Goal: Information Seeking & Learning: Learn about a topic

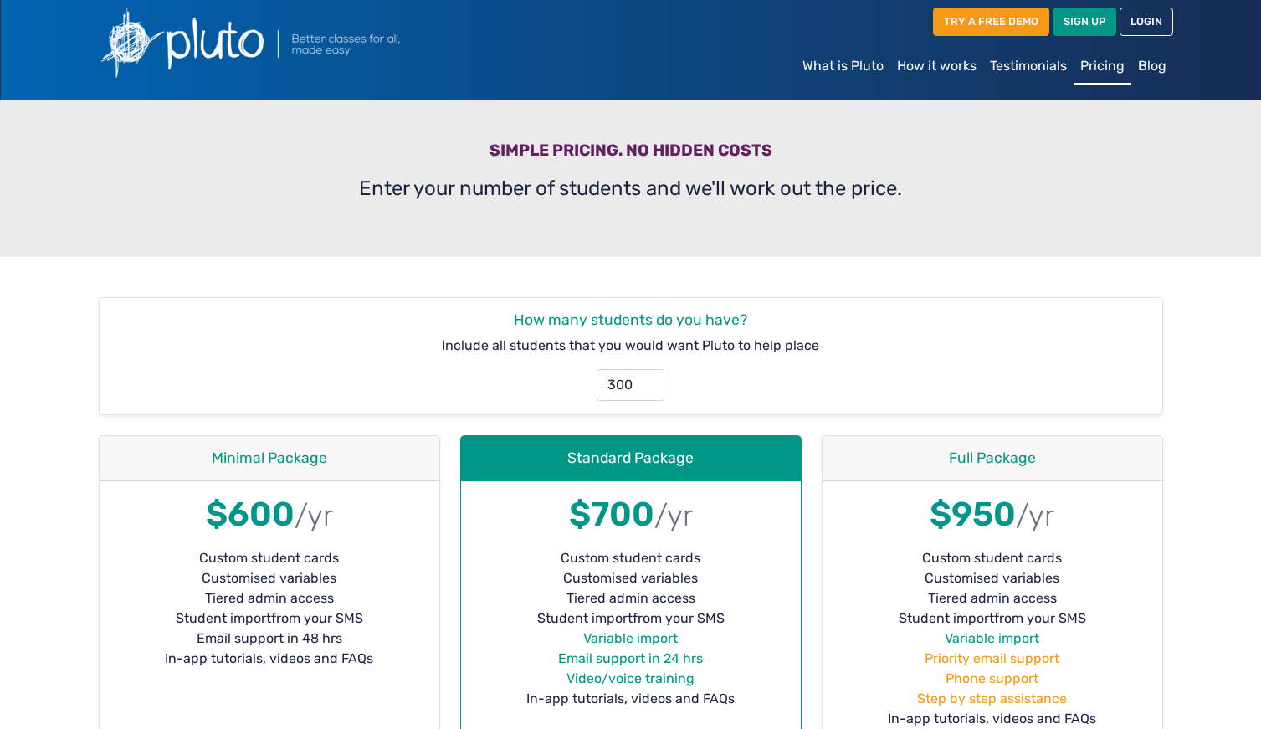
scroll to position [20, 0]
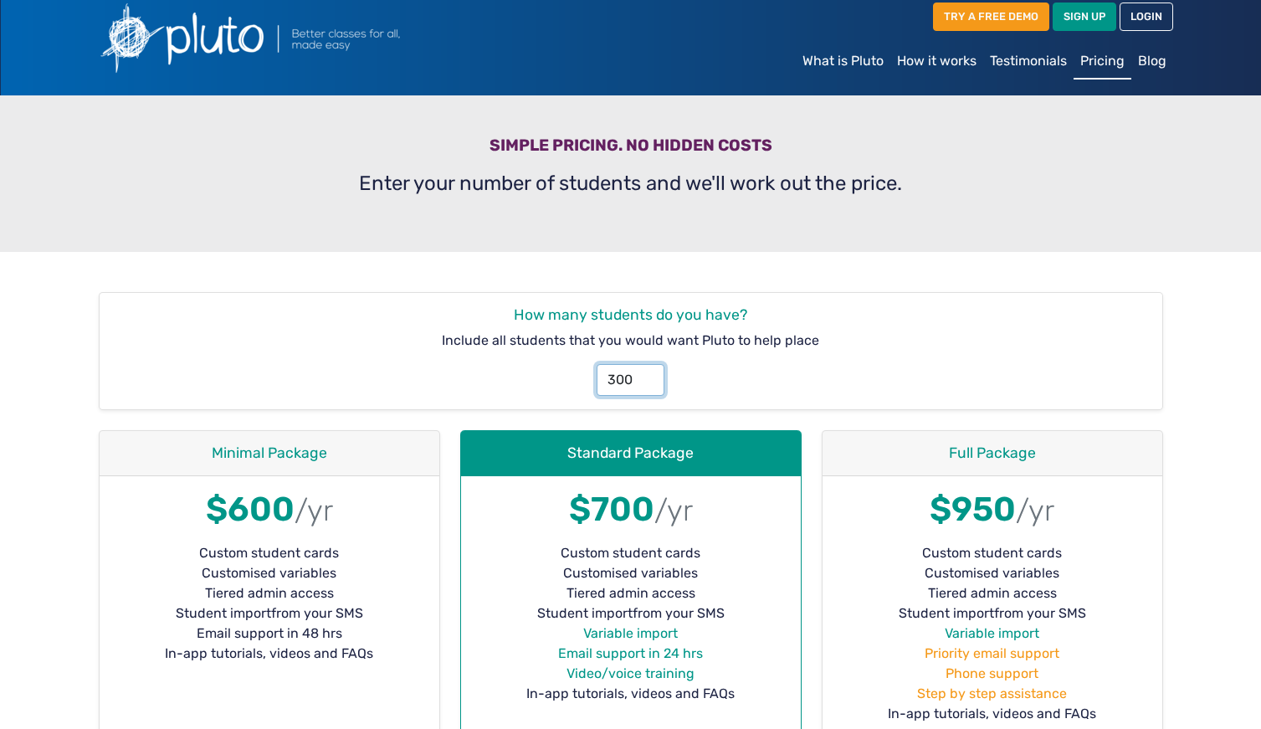
click at [635, 380] on input "300" at bounding box center [631, 380] width 68 height 32
type input "3"
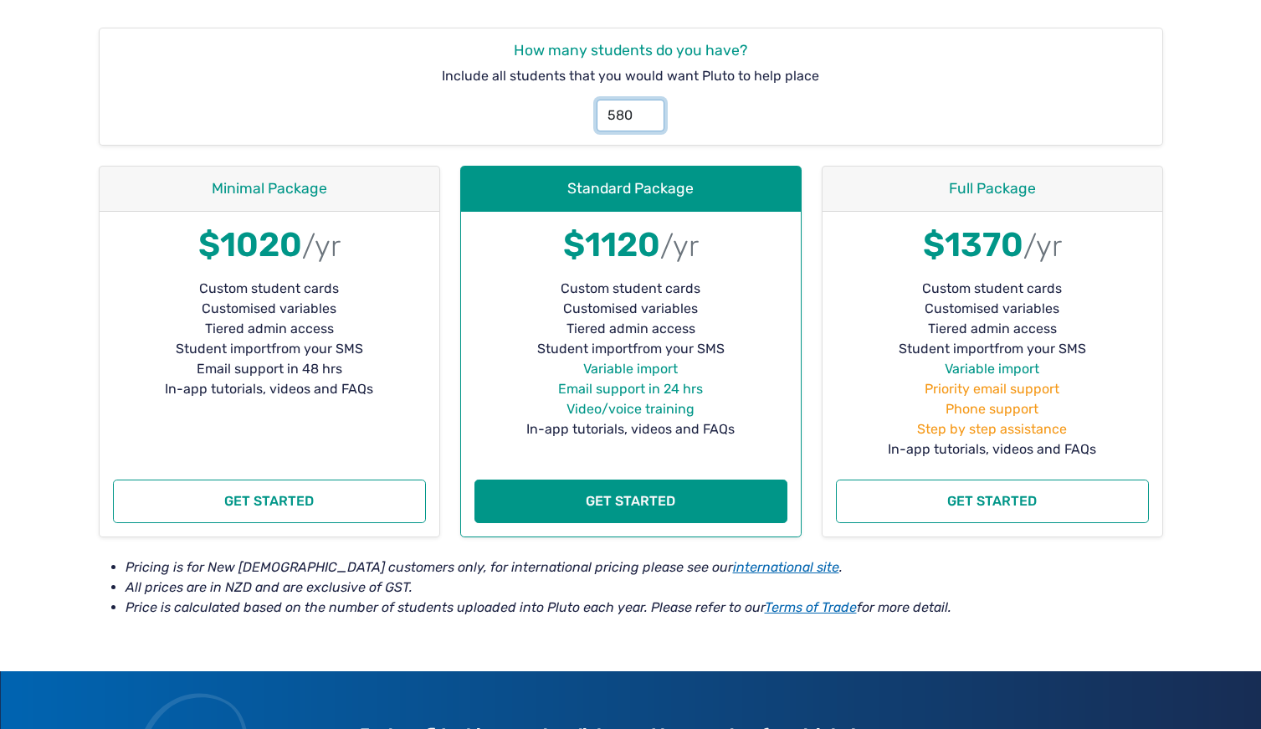
scroll to position [286, 0]
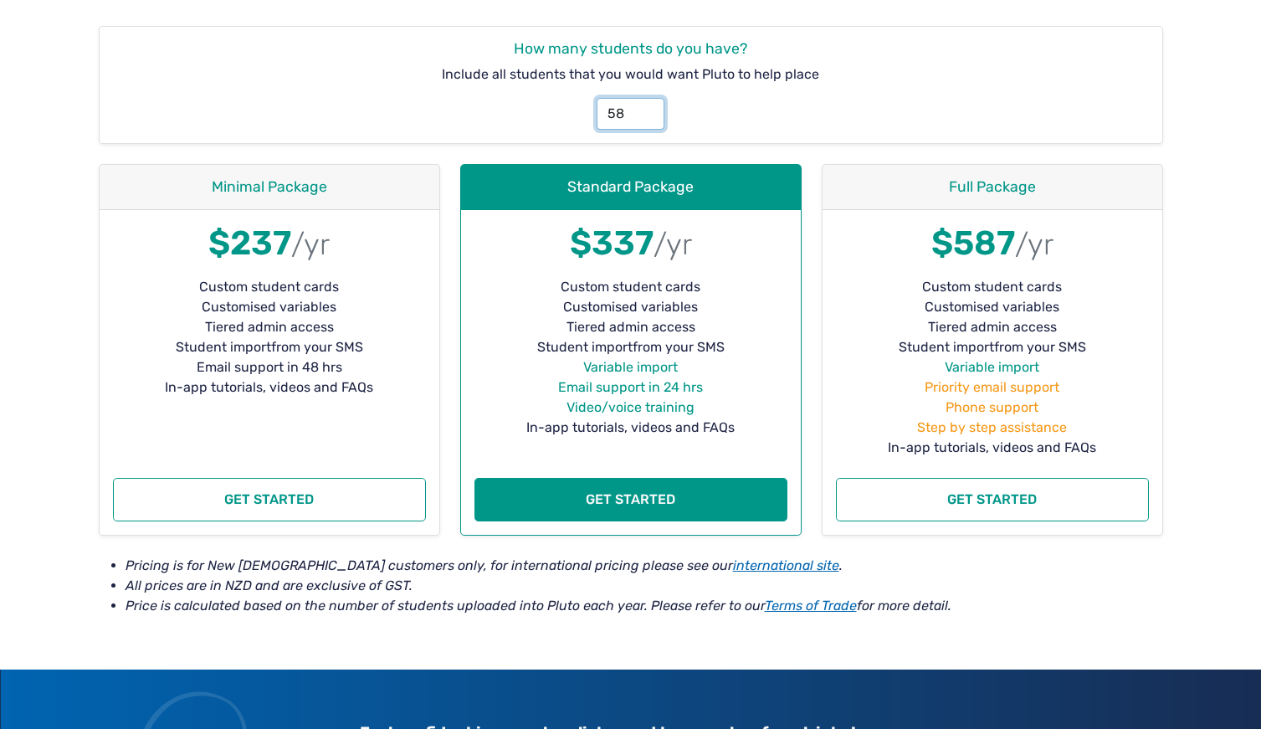
type input "5"
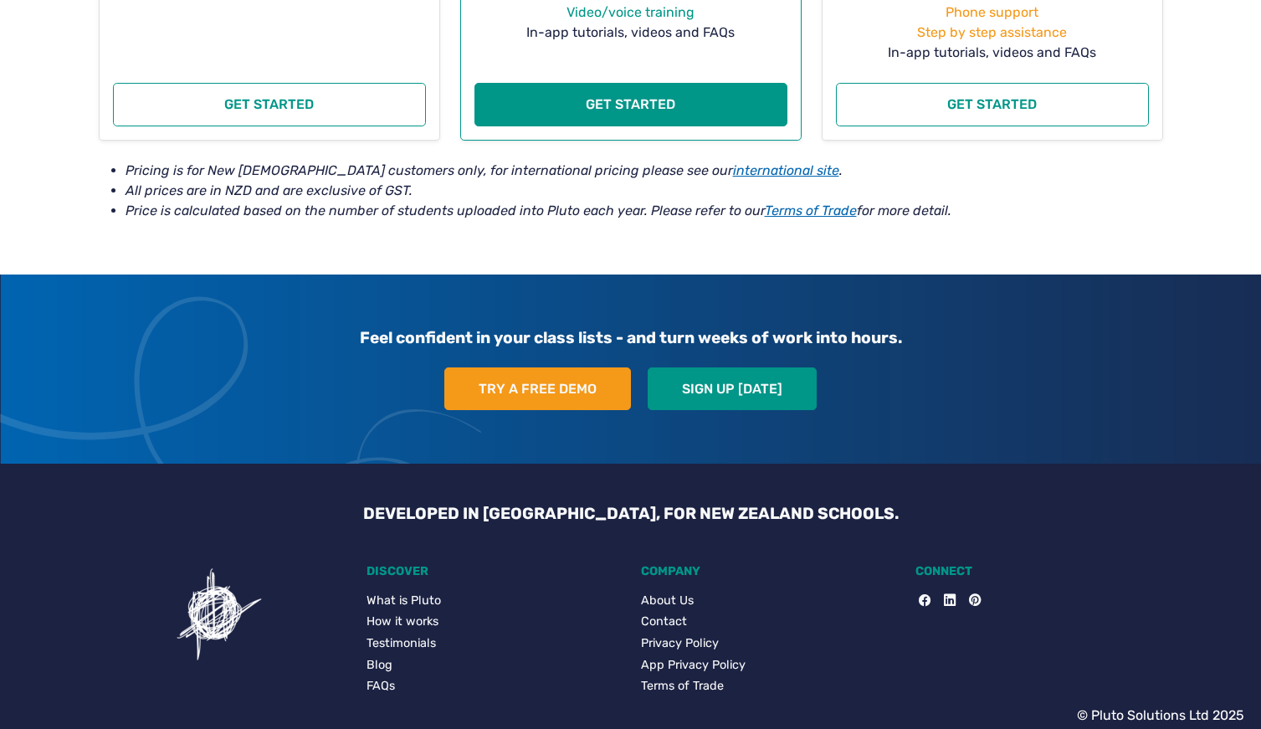
scroll to position [691, 0]
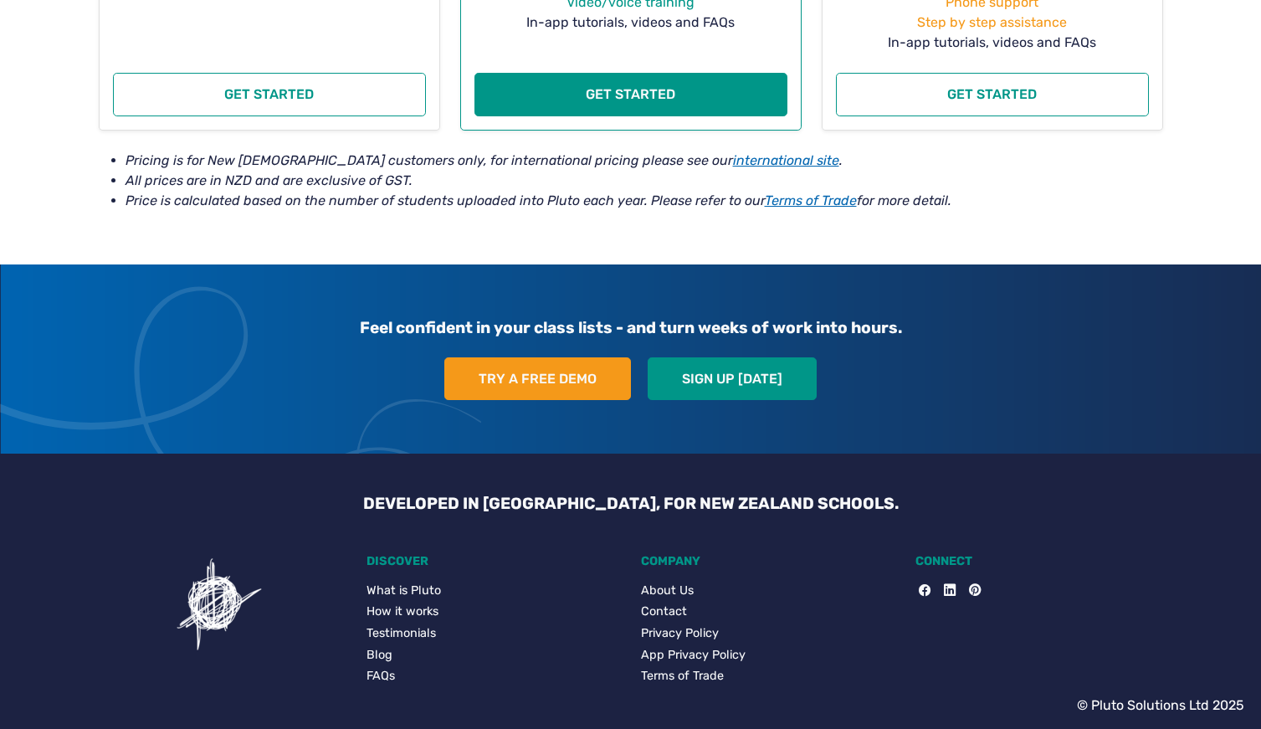
type input "600"
click at [413, 628] on link "Testimonials" at bounding box center [493, 633] width 254 height 18
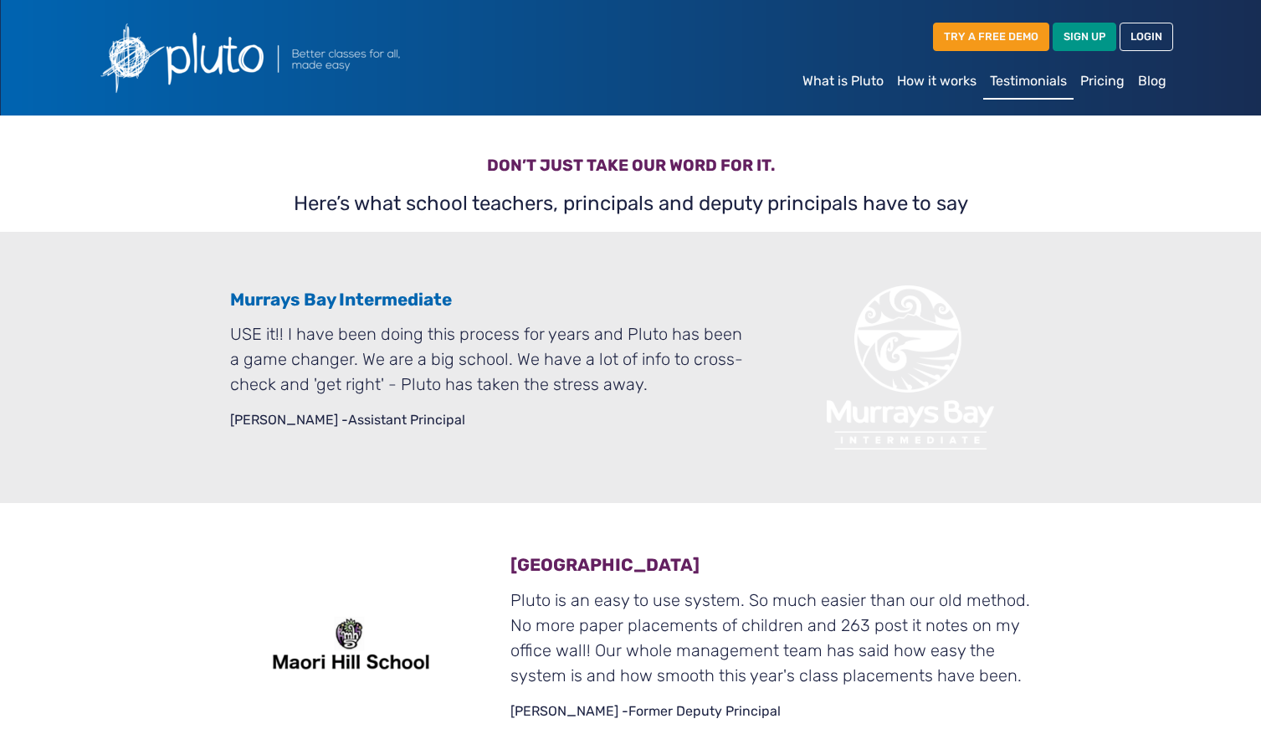
click at [1101, 80] on link "Pricing" at bounding box center [1102, 80] width 58 height 33
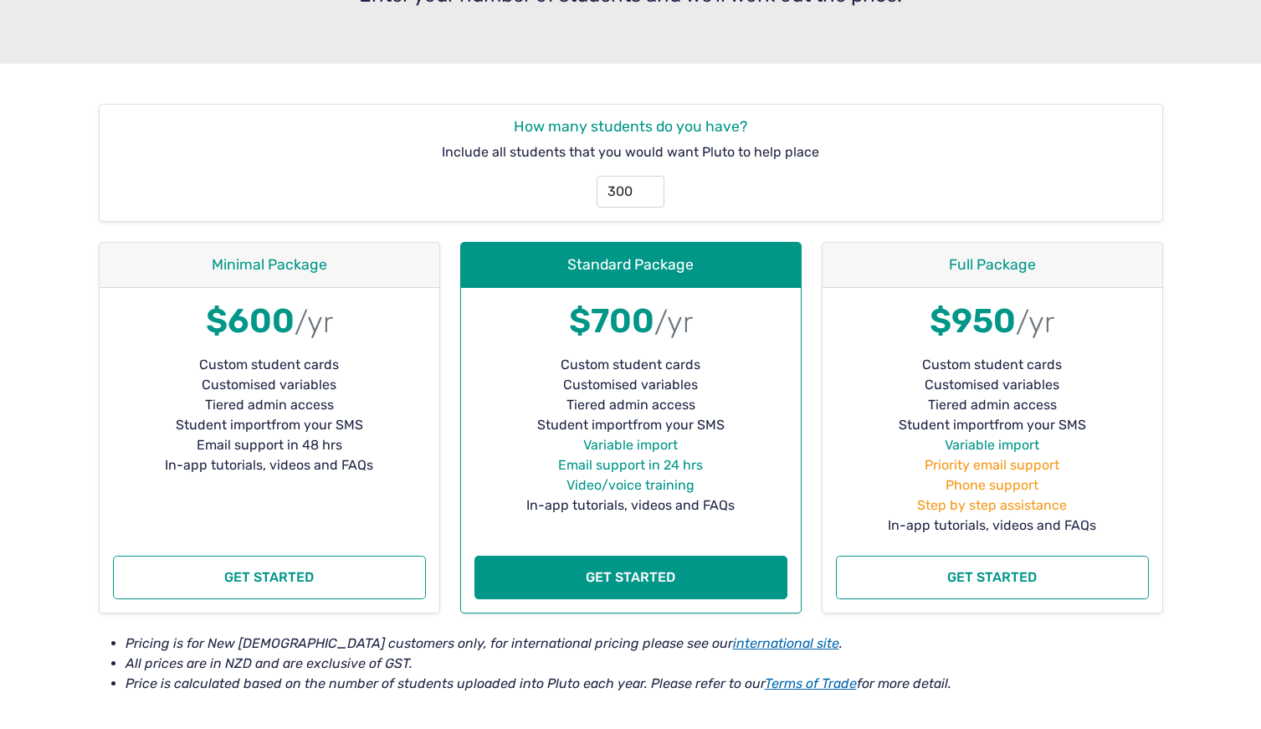
scroll to position [213, 0]
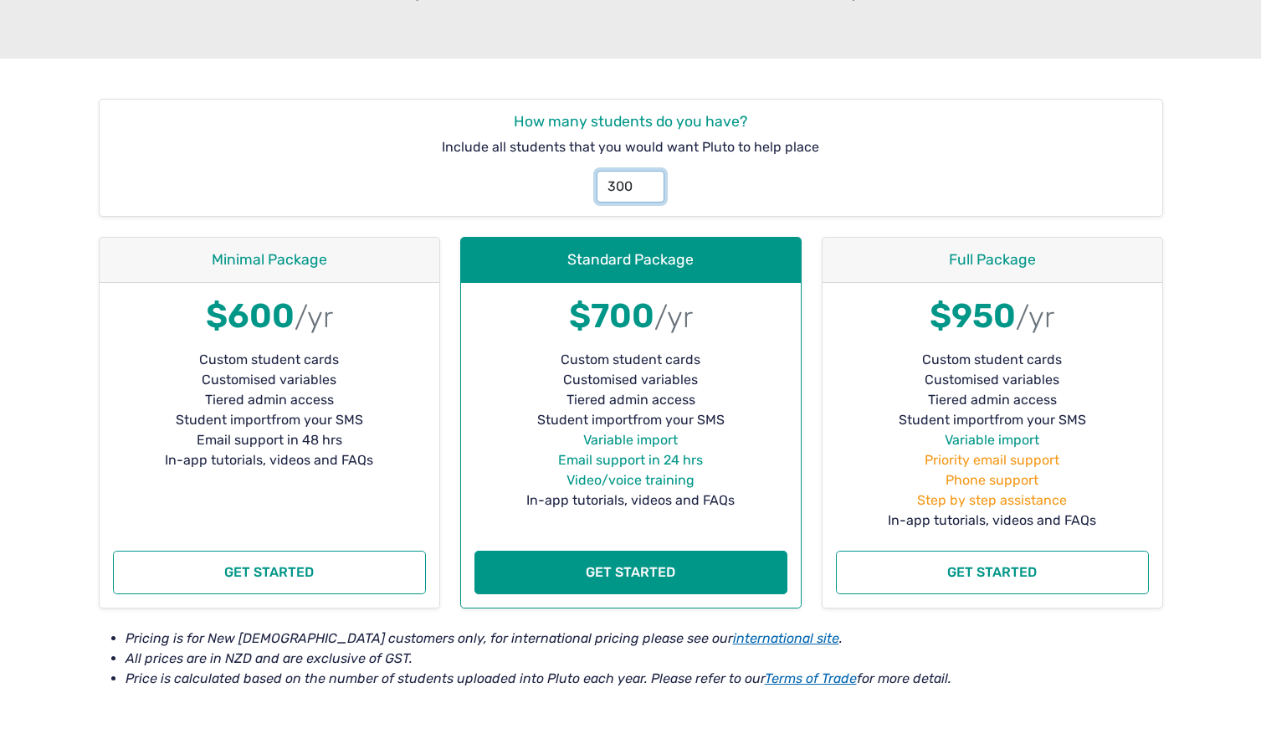
click at [613, 186] on input "300" at bounding box center [631, 187] width 68 height 32
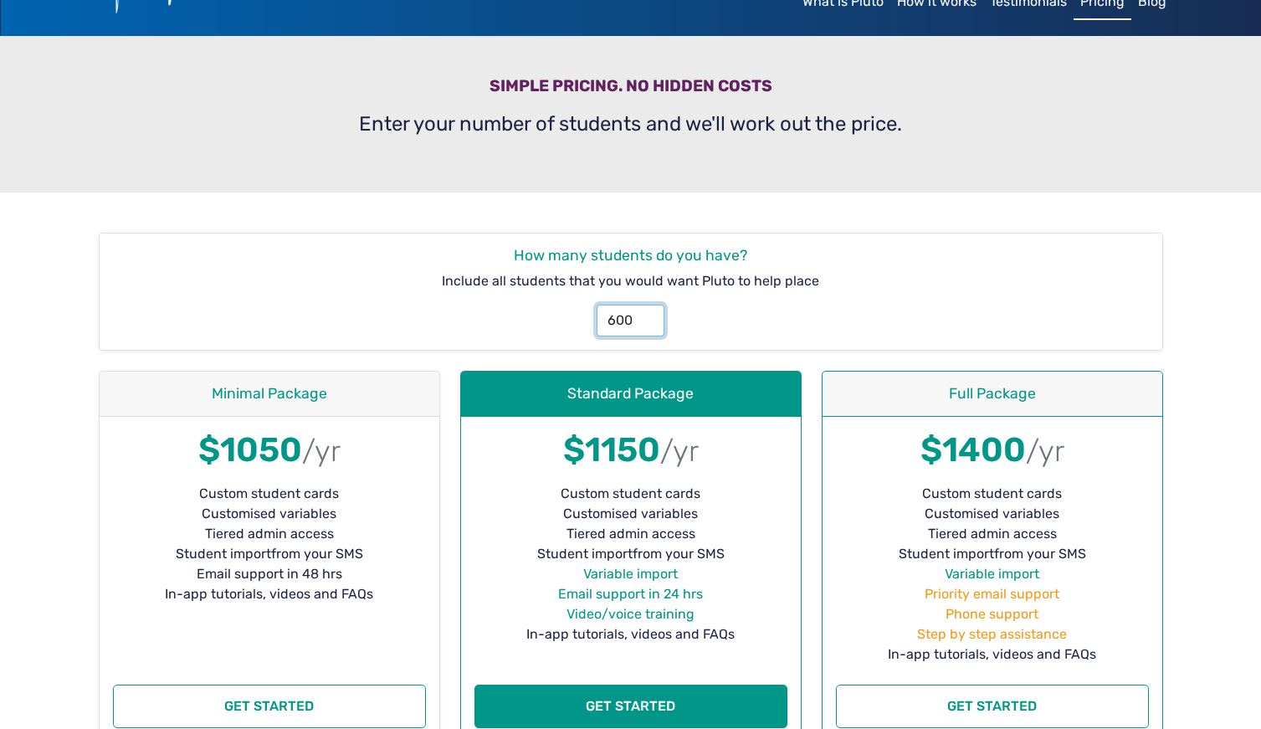
scroll to position [0, 0]
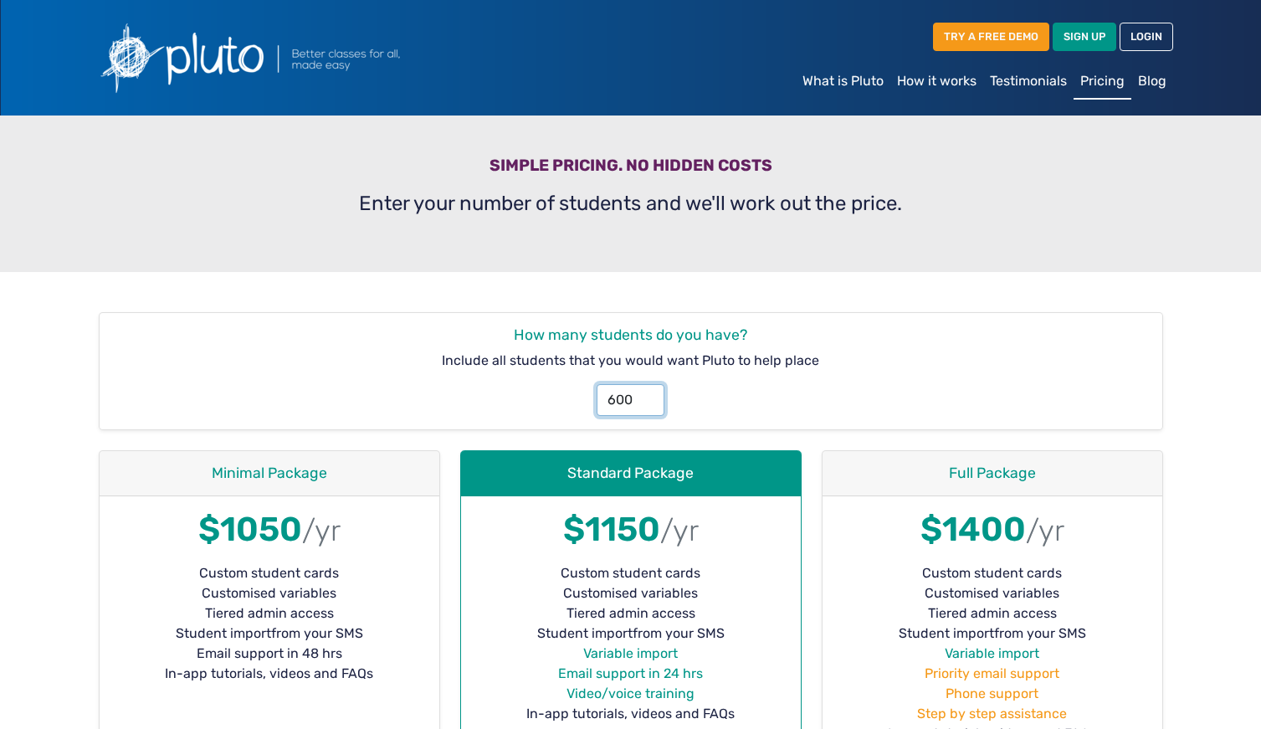
type input "600"
click at [1152, 78] on link "Blog" at bounding box center [1152, 80] width 42 height 33
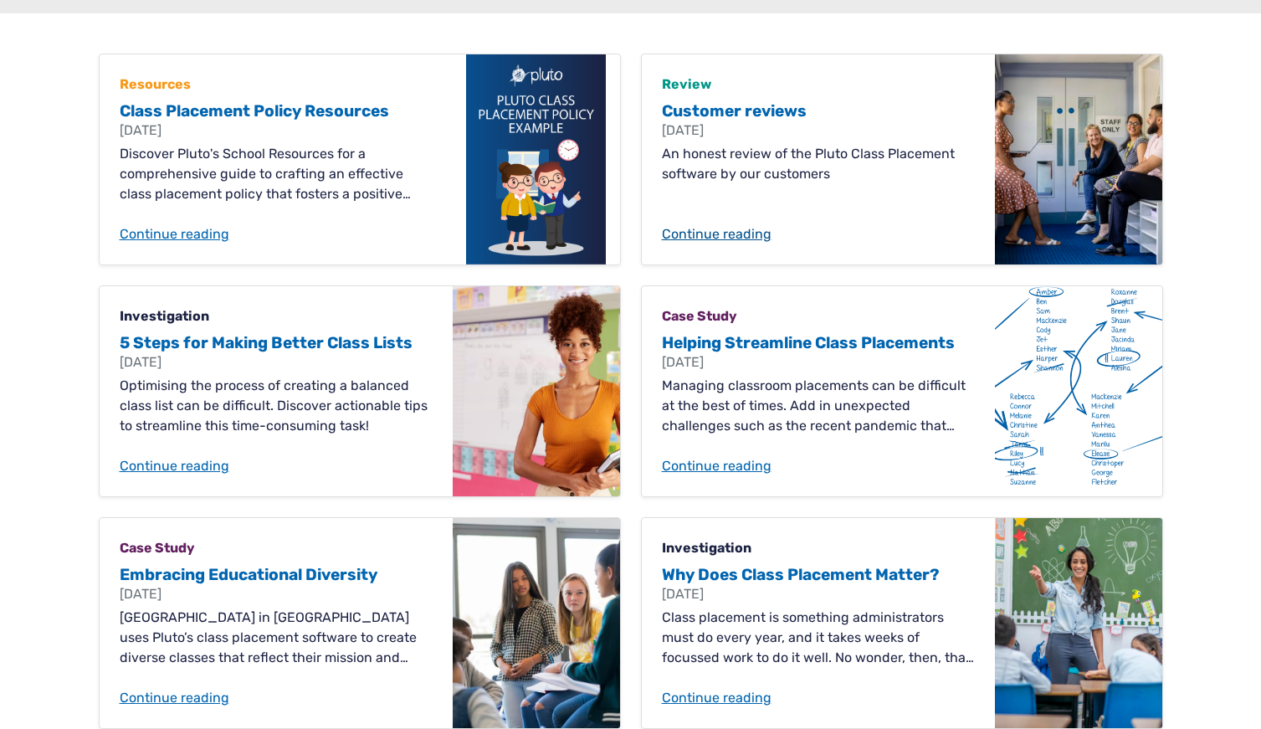
scroll to position [218, 0]
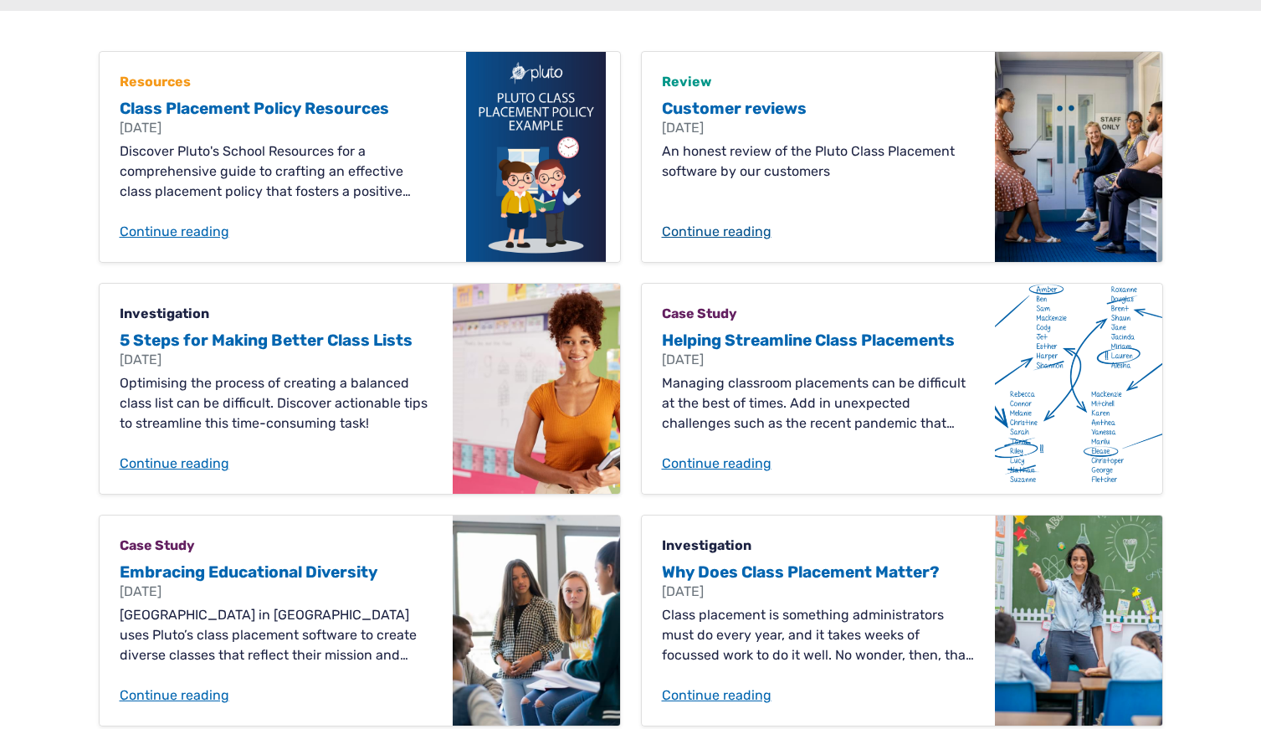
click at [726, 228] on link "Continue reading" at bounding box center [818, 232] width 313 height 20
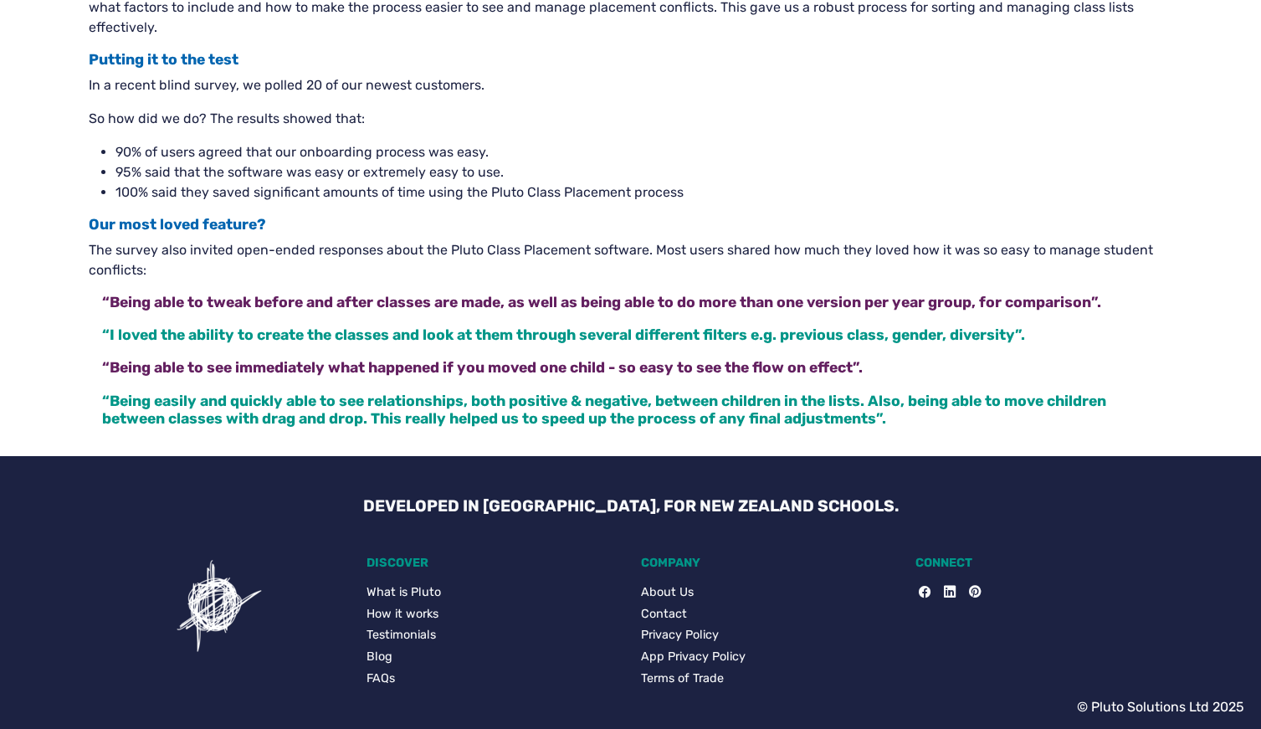
scroll to position [761, 0]
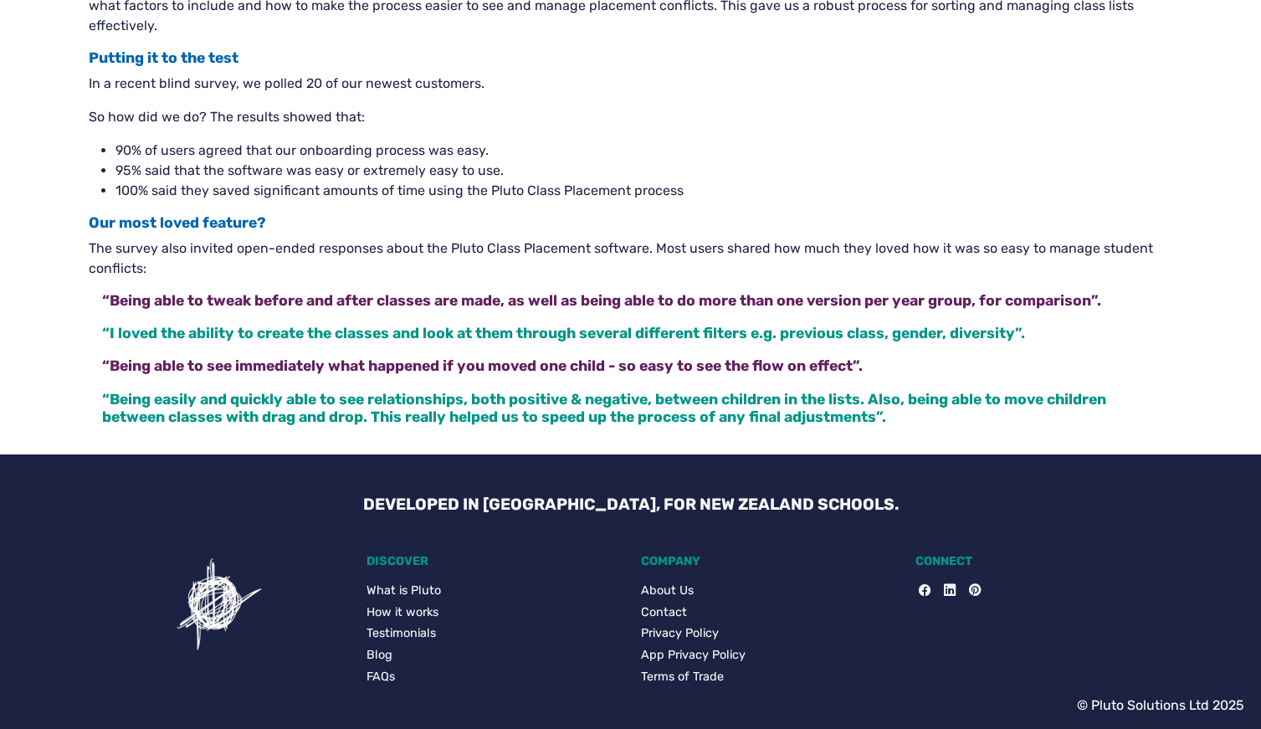
click at [381, 672] on link "FAQs" at bounding box center [493, 677] width 254 height 18
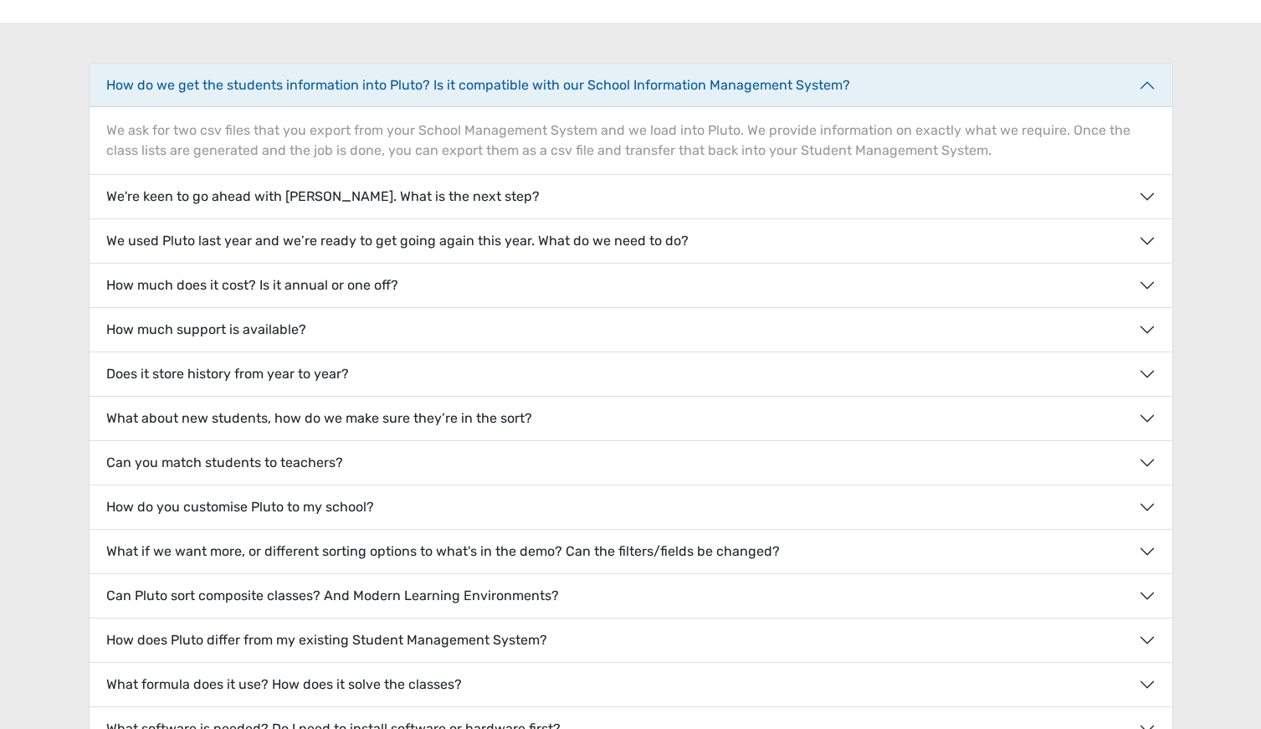
scroll to position [218, 0]
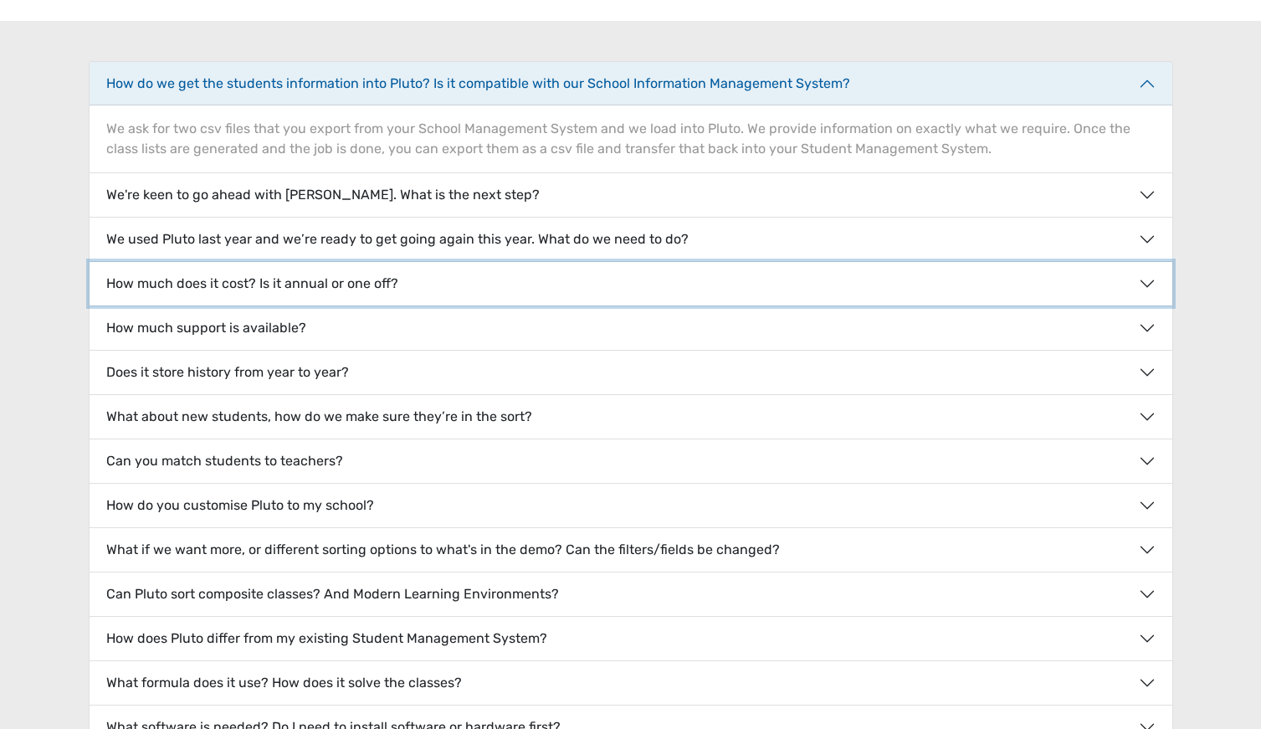
click at [1148, 284] on button "How much does it cost? Is it annual or one off?" at bounding box center [631, 284] width 1083 height 44
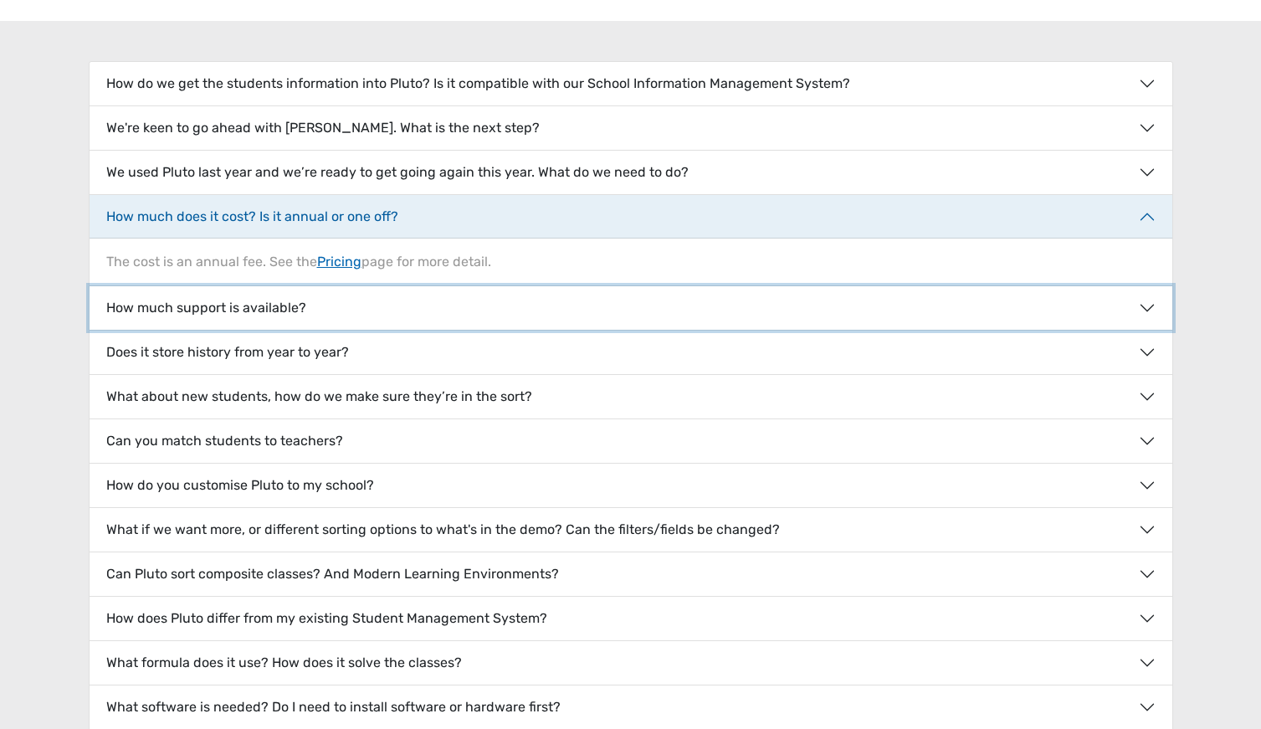
click at [1144, 302] on button "How much support is available?" at bounding box center [631, 308] width 1083 height 44
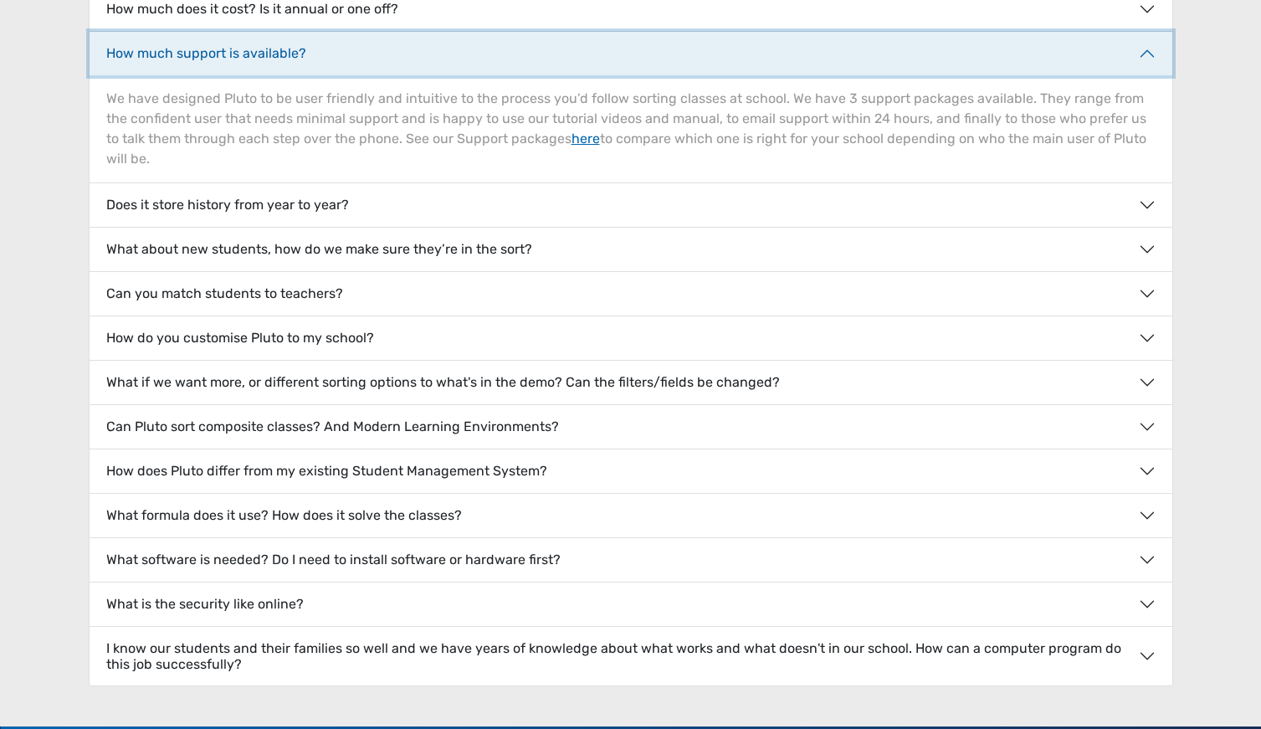
scroll to position [438, 0]
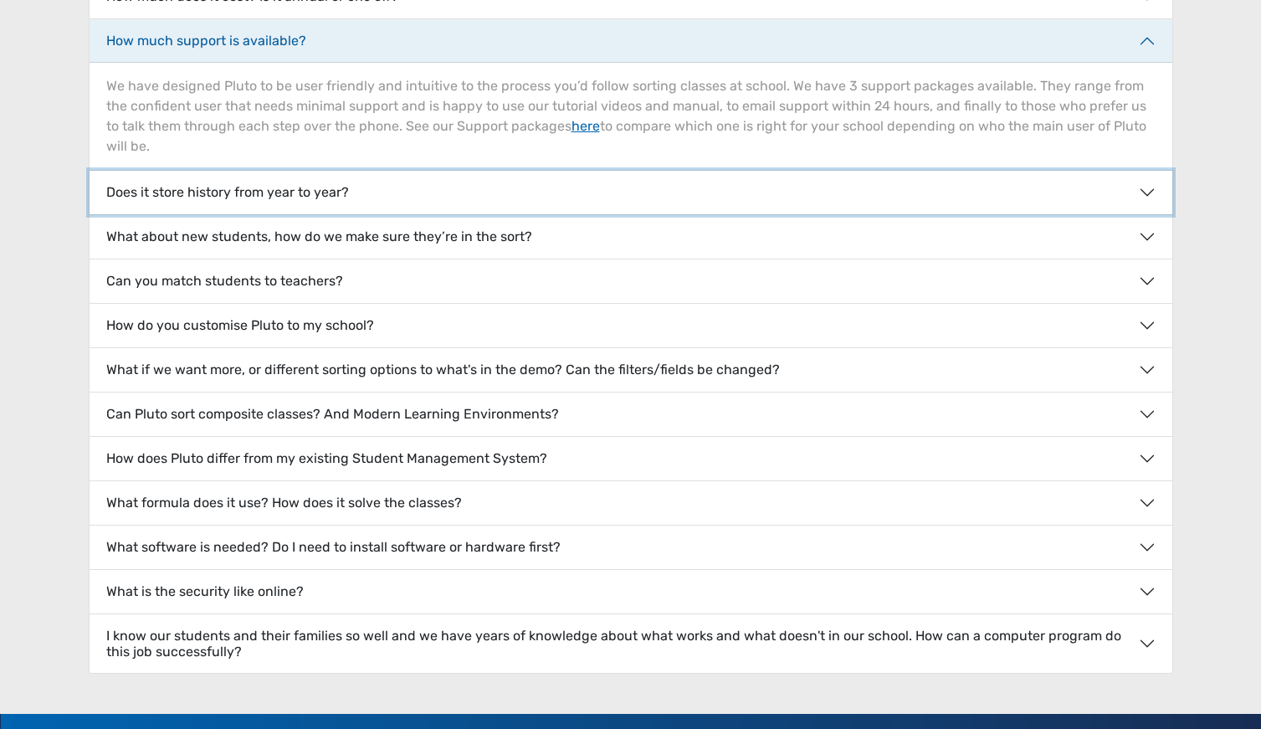
click at [325, 171] on button "Does it store history from year to year?" at bounding box center [631, 193] width 1083 height 44
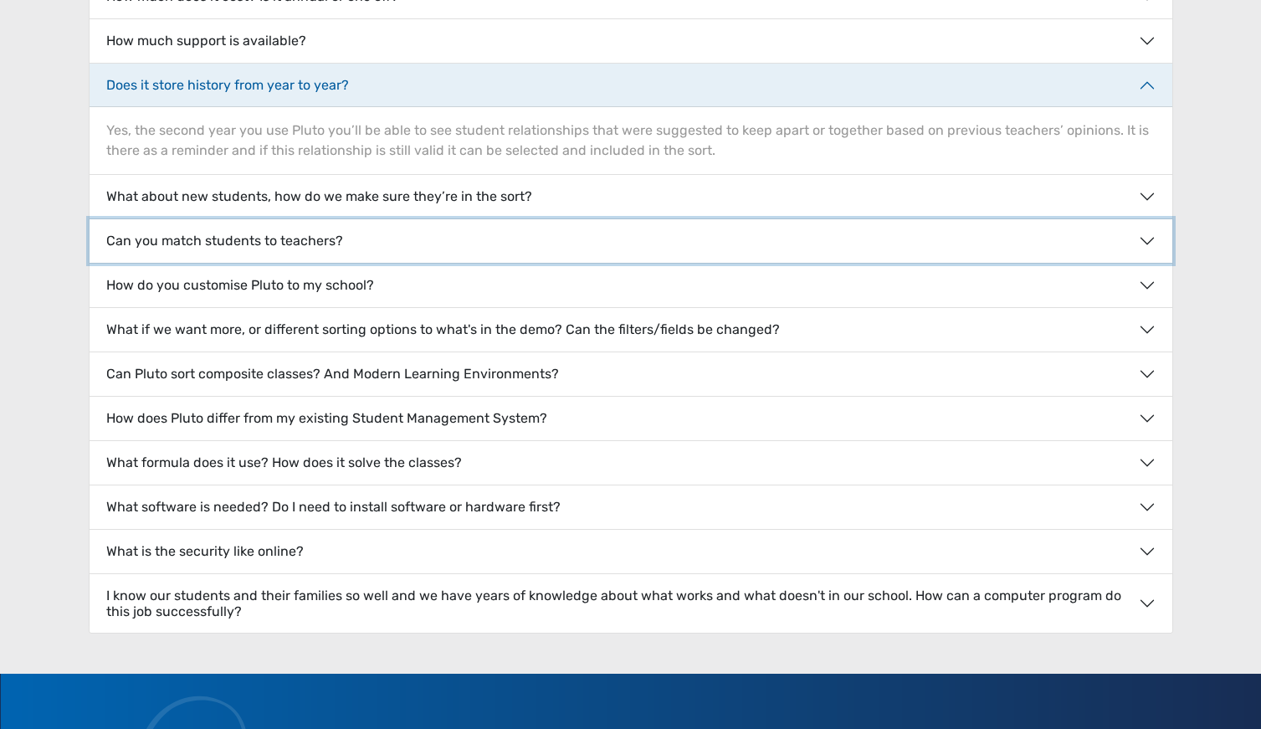
click at [334, 235] on button "Can you match students to teachers?" at bounding box center [631, 241] width 1083 height 44
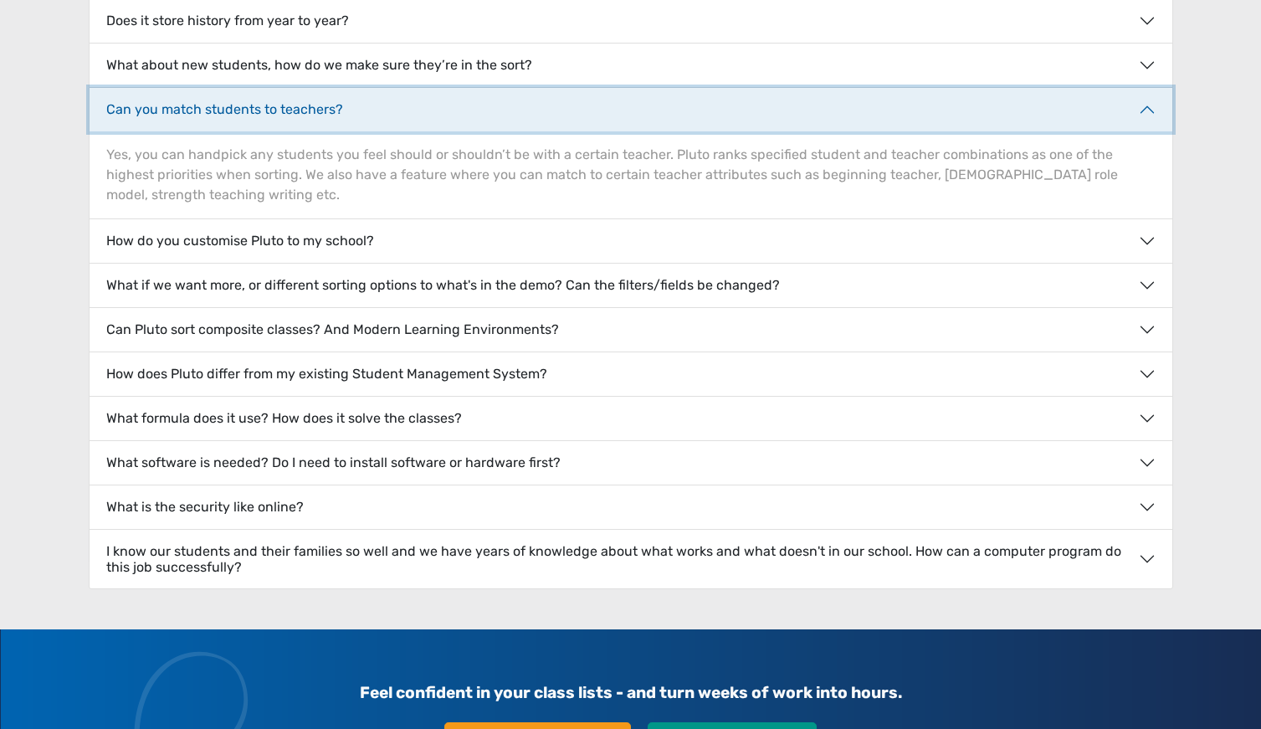
scroll to position [504, 0]
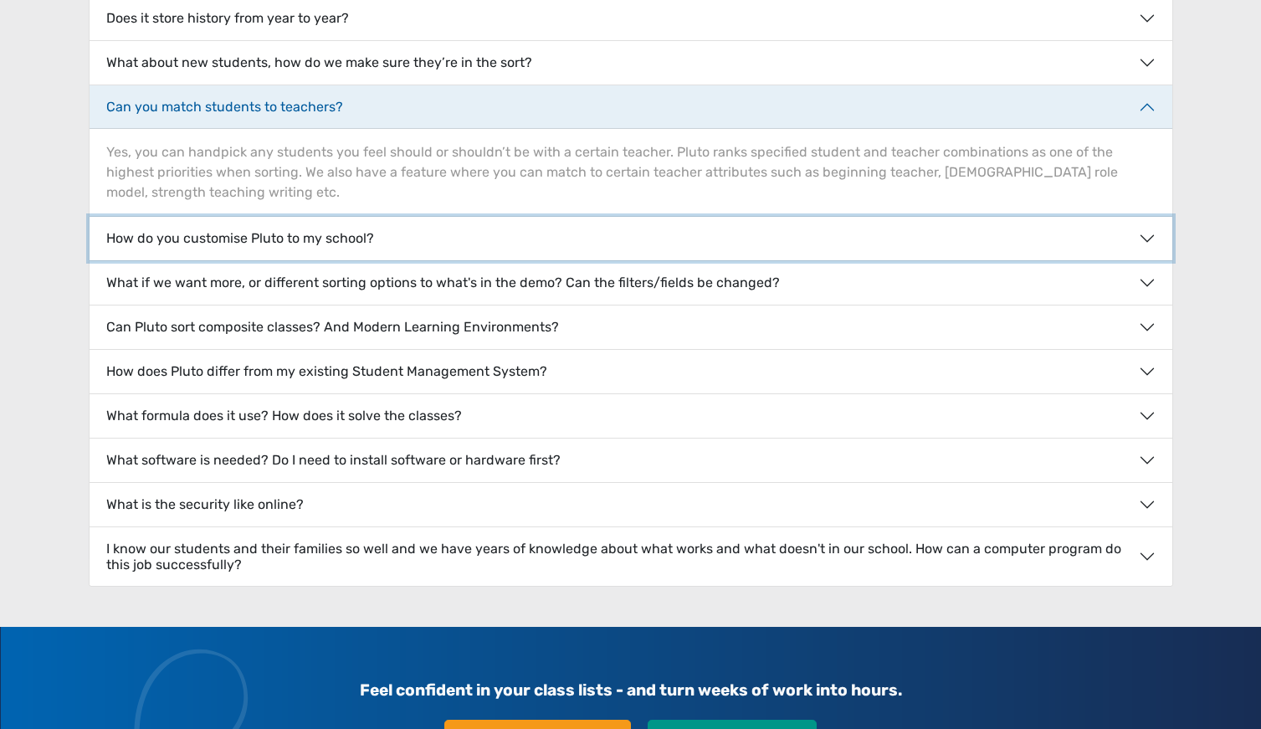
click at [357, 239] on button "How do you customise Pluto to my school?" at bounding box center [631, 239] width 1083 height 44
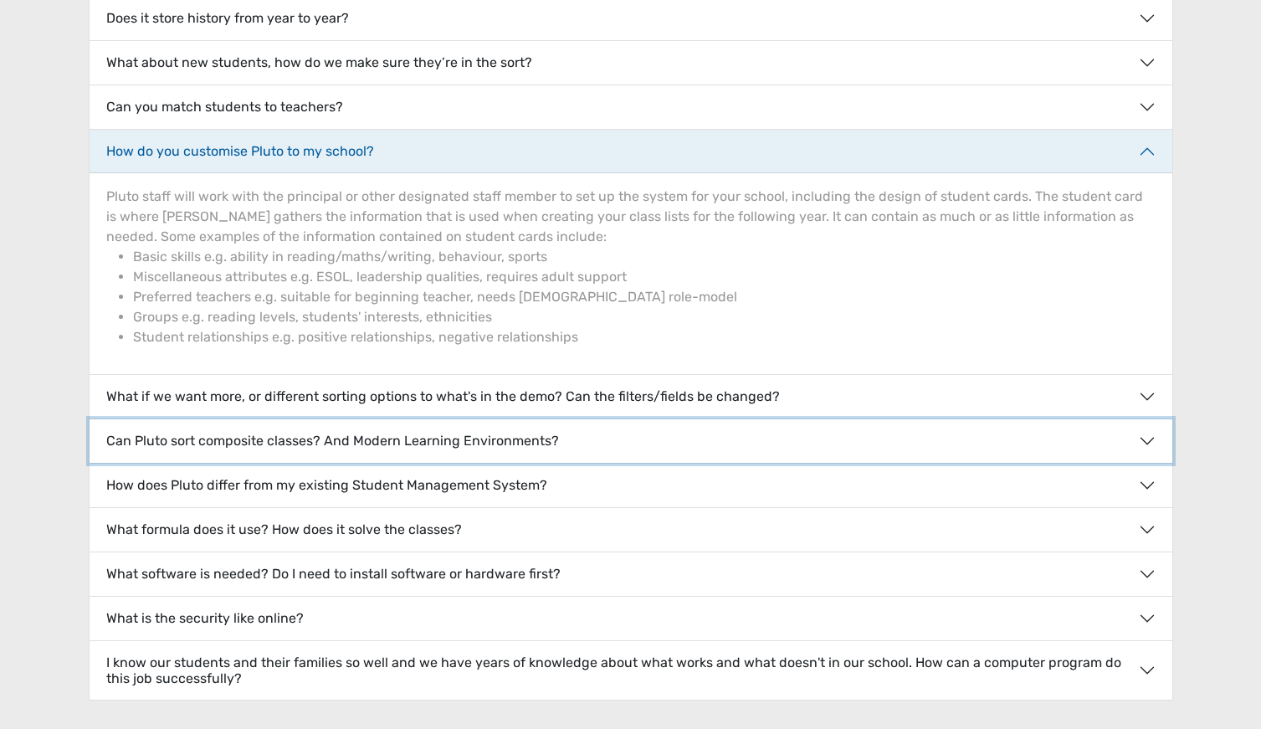
click at [1149, 438] on button "Can Pluto sort composite classes? And Modern Learning Environments?" at bounding box center [631, 441] width 1083 height 44
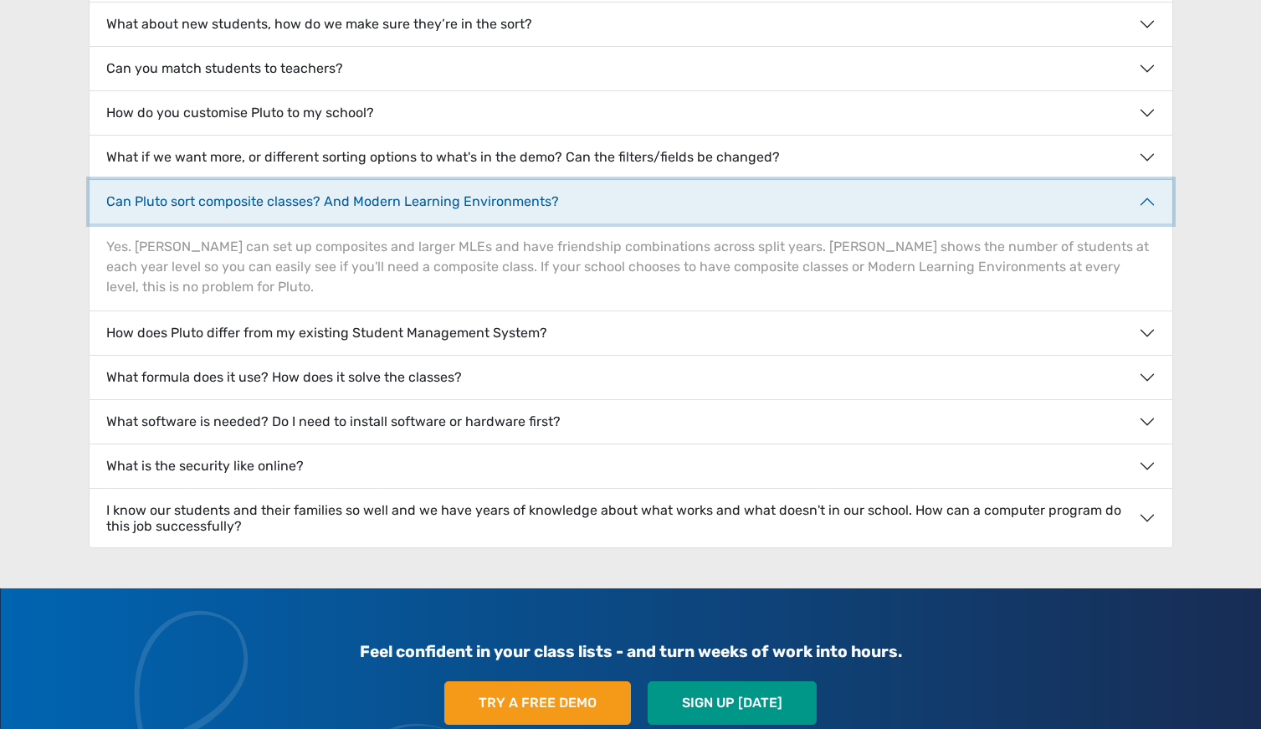
scroll to position [540, 0]
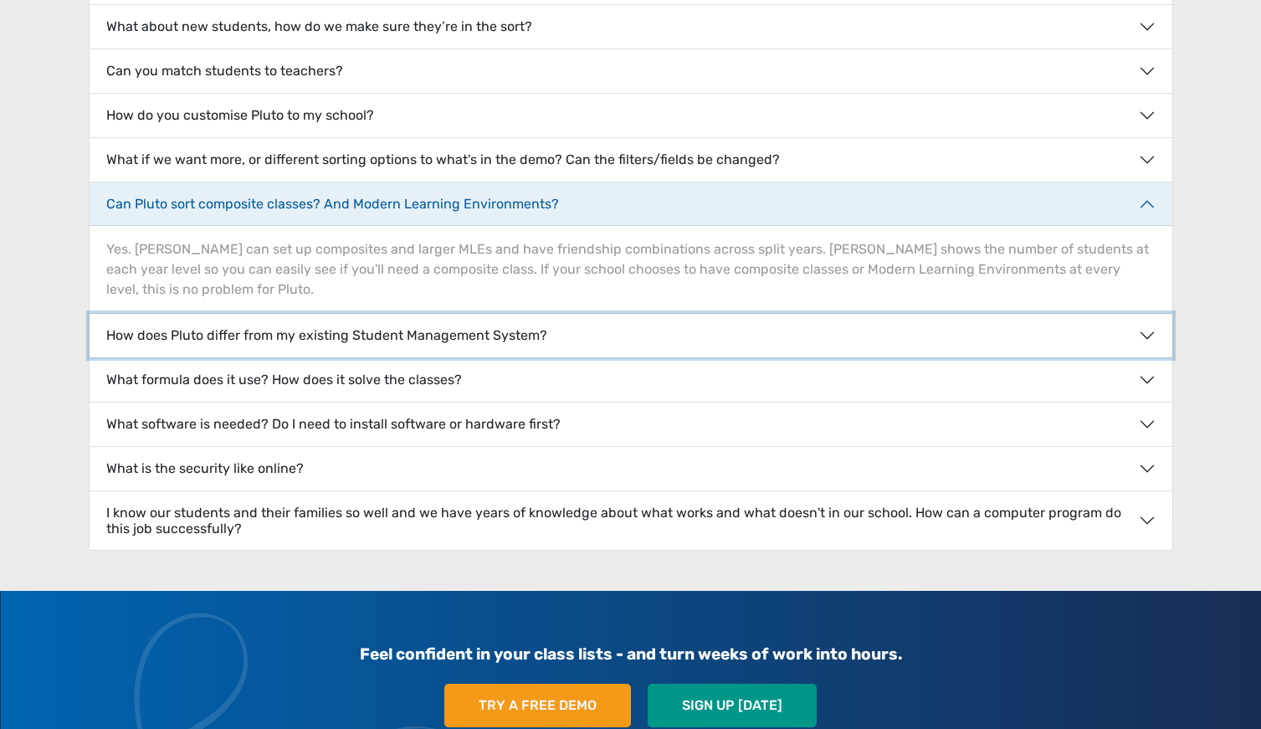
click at [443, 314] on button "How does Pluto differ from my existing Student Management System?" at bounding box center [631, 336] width 1083 height 44
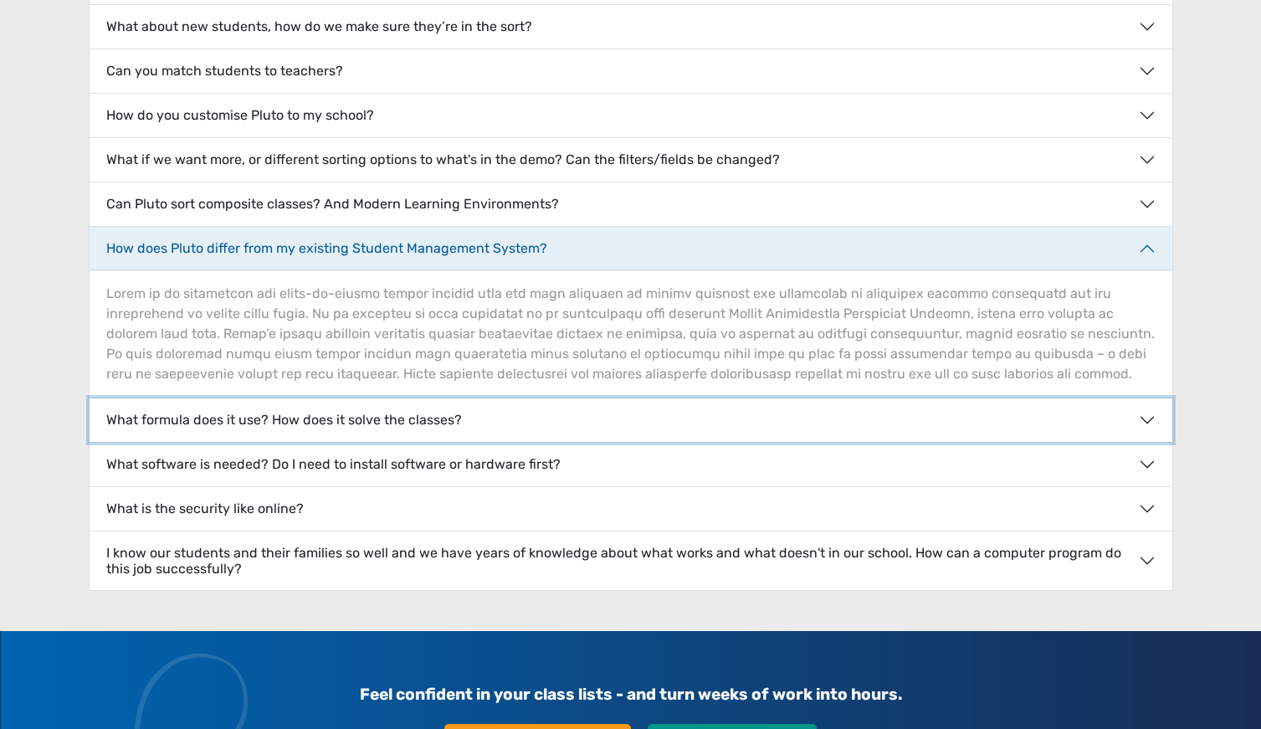
click at [341, 417] on button "What formula does it use? How does it solve the classes?" at bounding box center [631, 420] width 1083 height 44
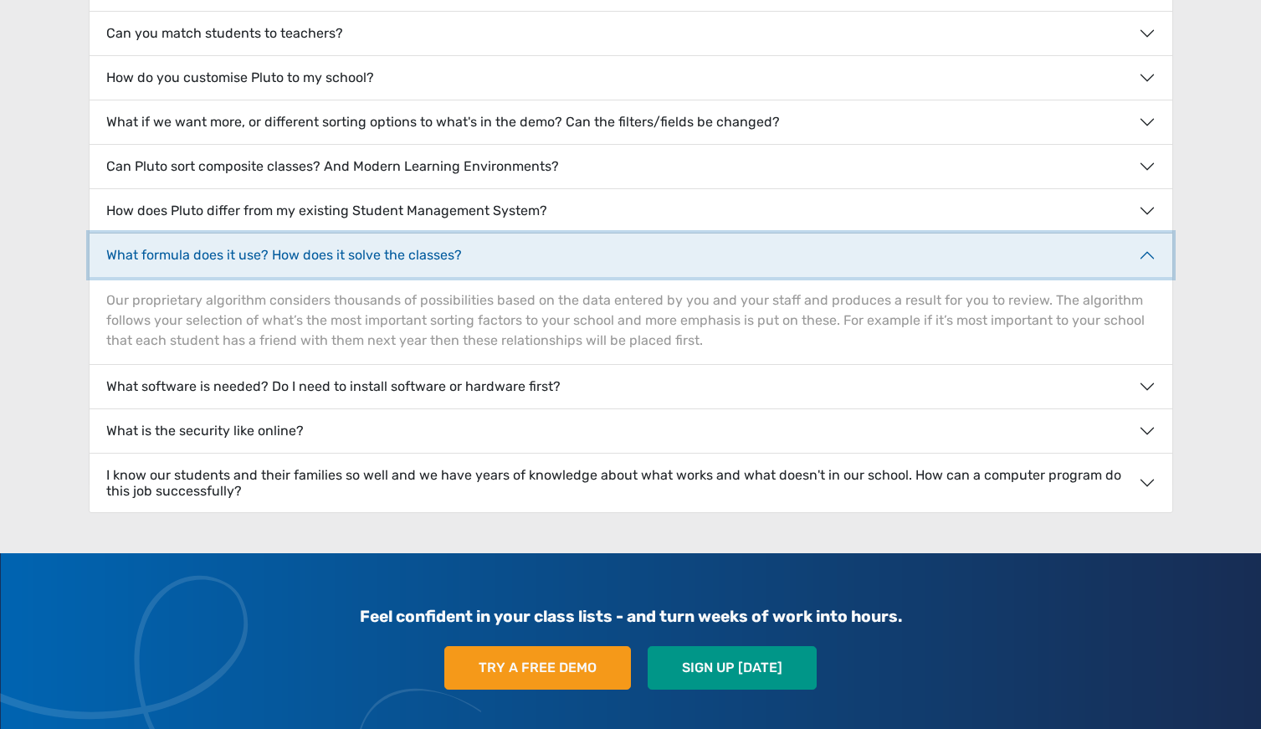
scroll to position [582, 0]
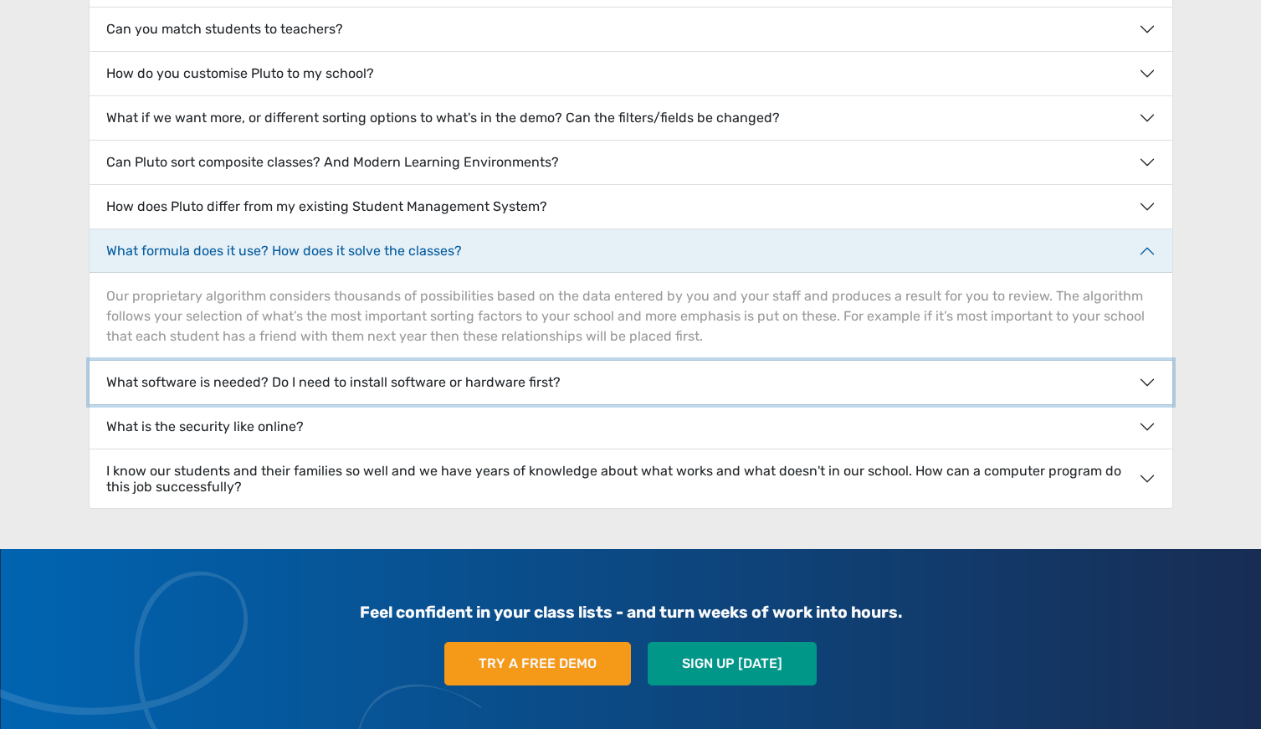
click at [553, 376] on button "What software is needed? Do I need to install software or hardware first?" at bounding box center [631, 383] width 1083 height 44
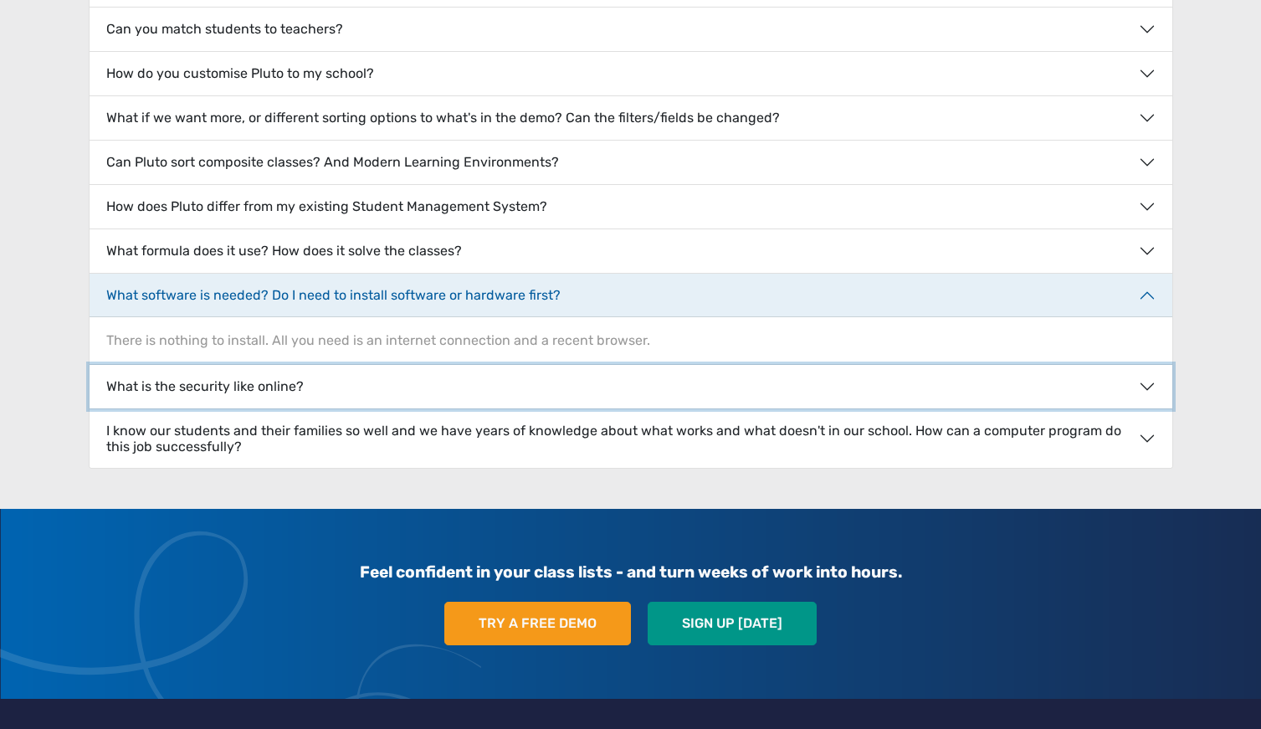
click at [319, 387] on button "What is the security like online?" at bounding box center [631, 387] width 1083 height 44
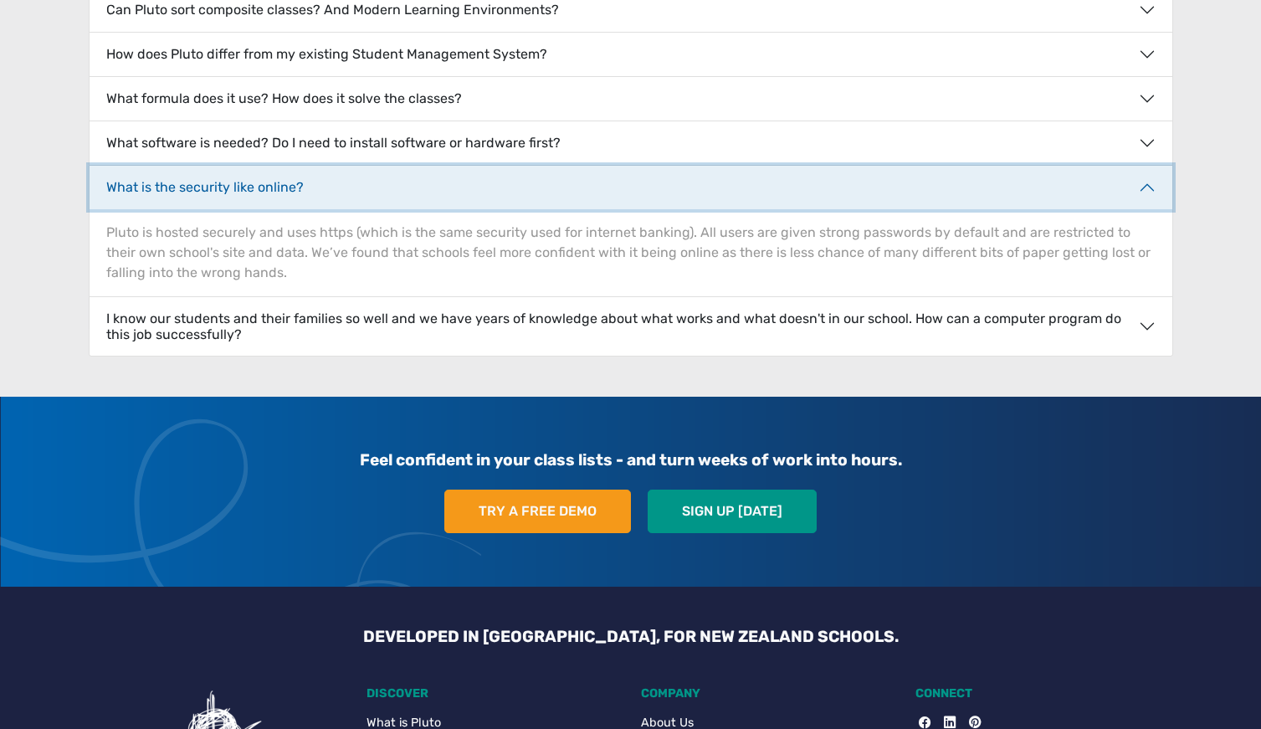
scroll to position [737, 0]
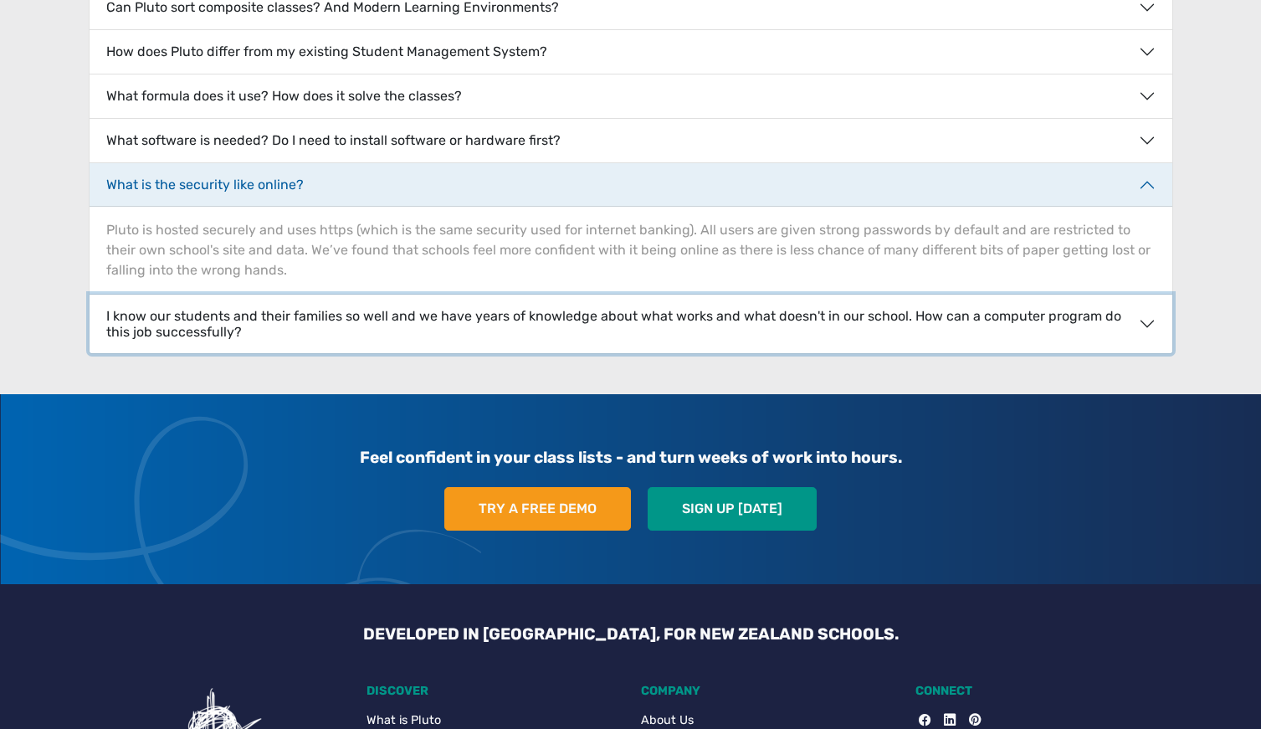
click at [412, 315] on button "I know our students and their families so well and we have years of knowledge a…" at bounding box center [631, 323] width 1083 height 59
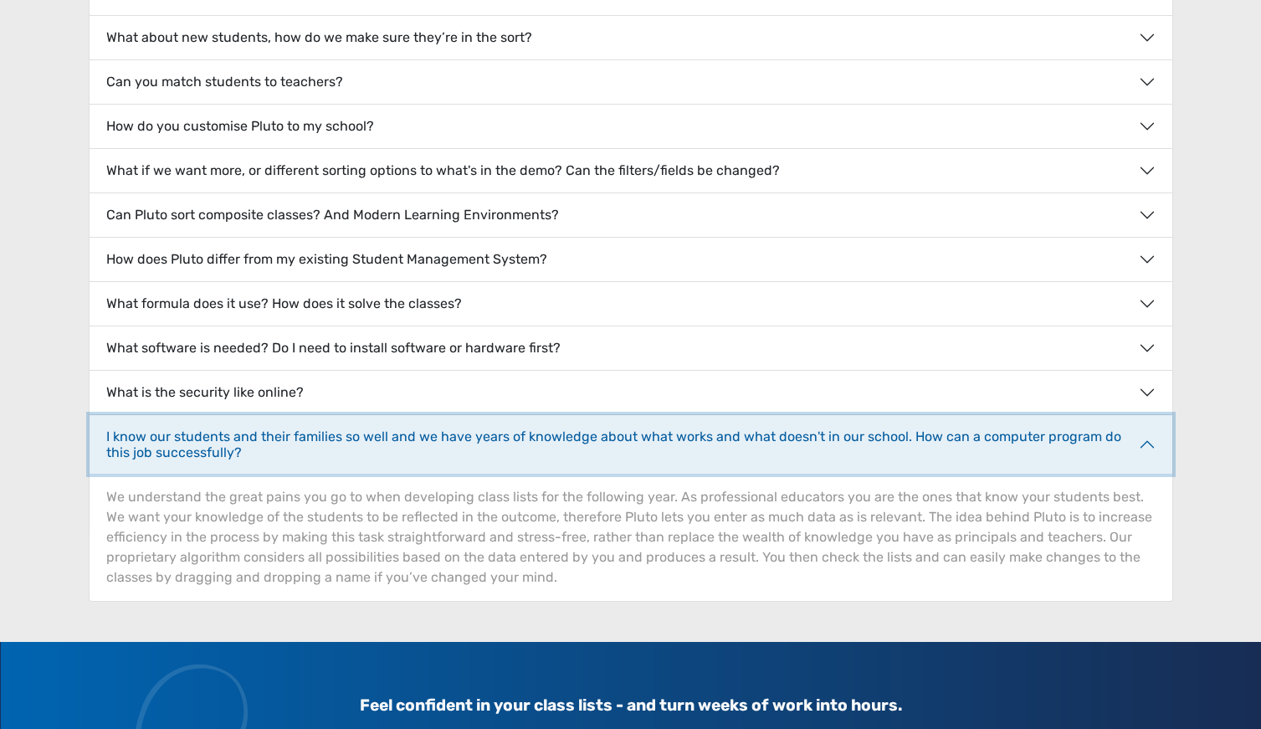
scroll to position [522, 0]
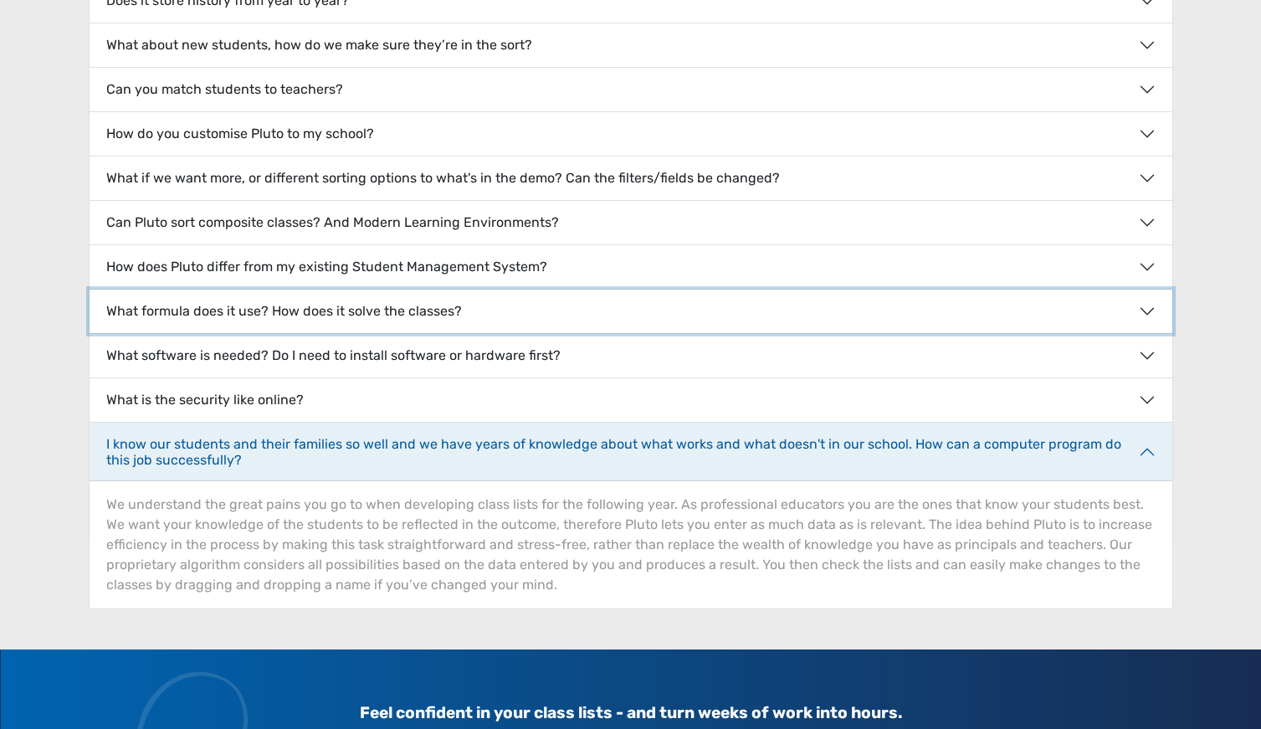
click at [204, 309] on button "What formula does it use? How does it solve the classes?" at bounding box center [631, 311] width 1083 height 44
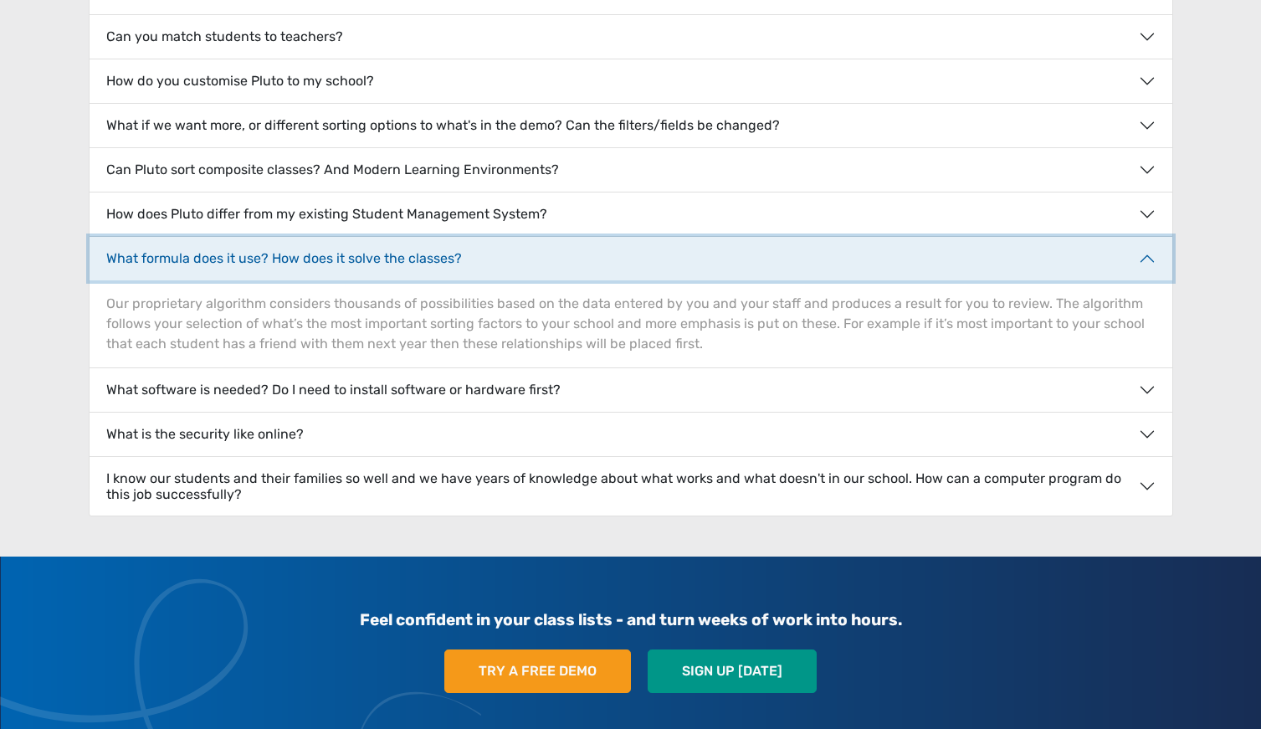
scroll to position [572, 0]
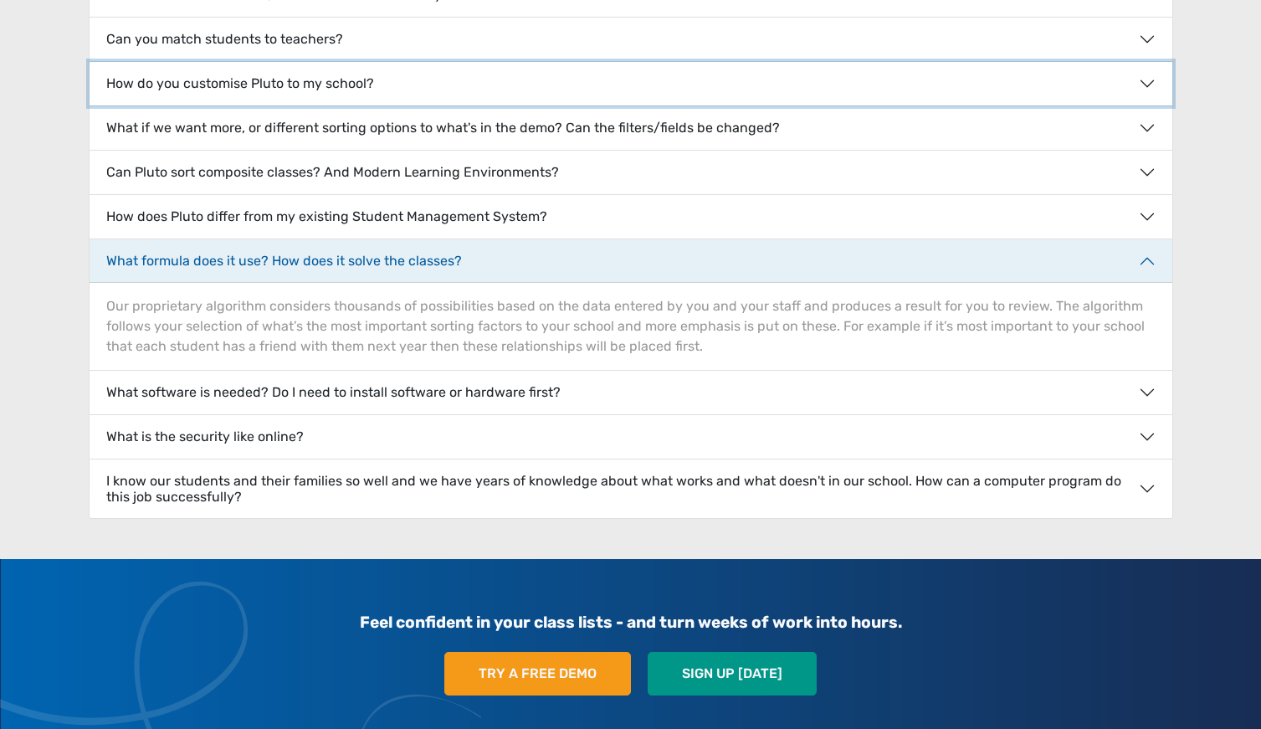
click at [373, 80] on button "How do you customise Pluto to my school?" at bounding box center [631, 84] width 1083 height 44
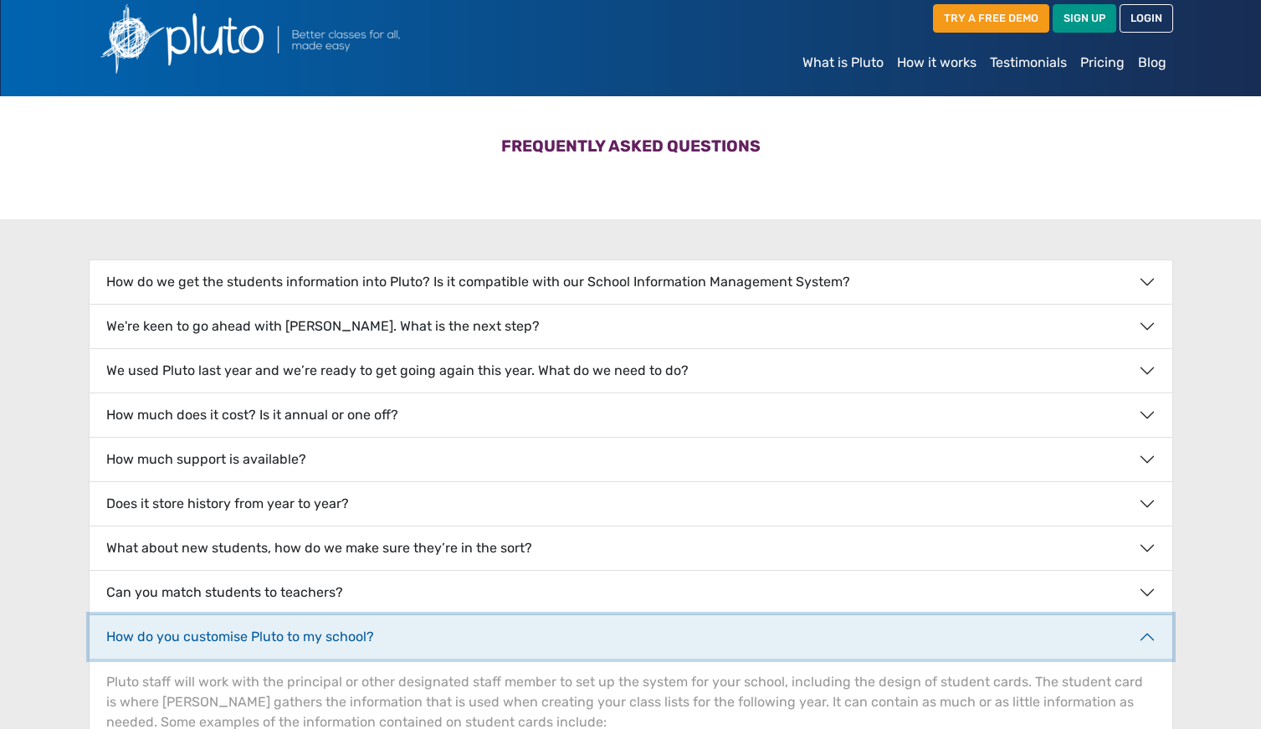
scroll to position [18, 0]
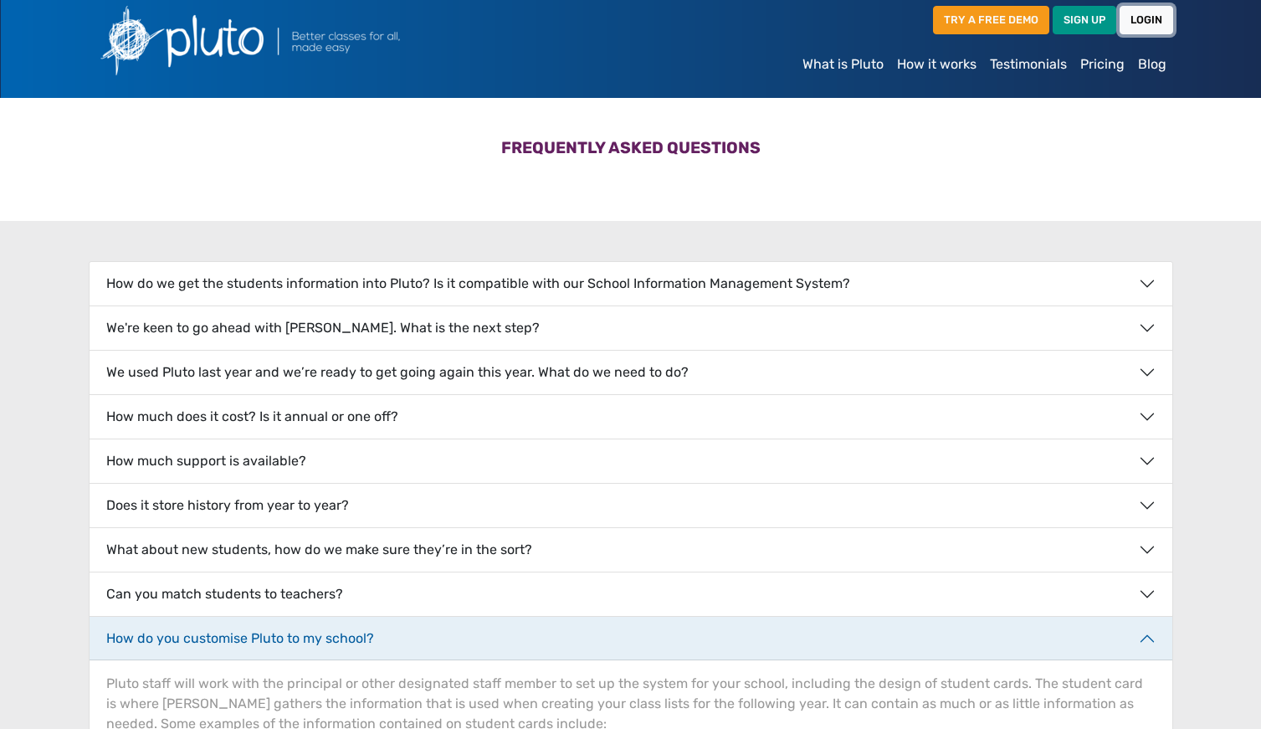
click at [1148, 23] on link "LOGIN" at bounding box center [1146, 20] width 54 height 28
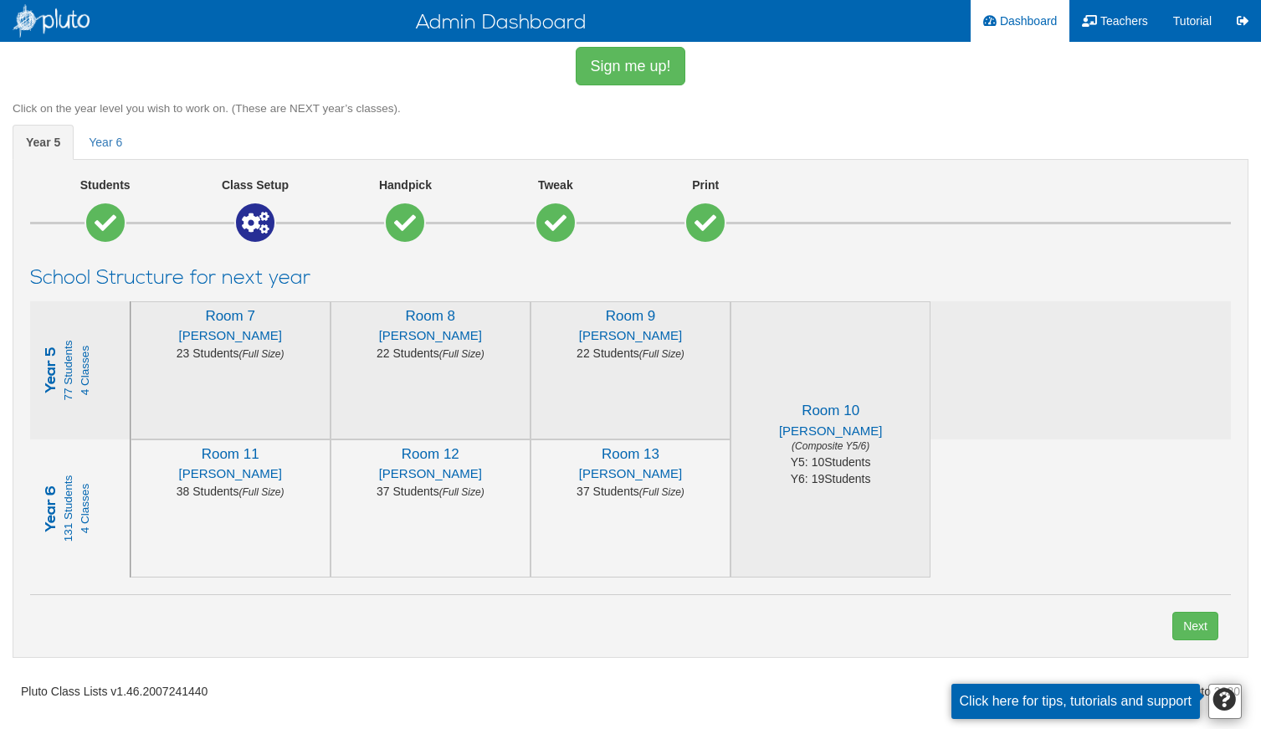
scroll to position [4, 0]
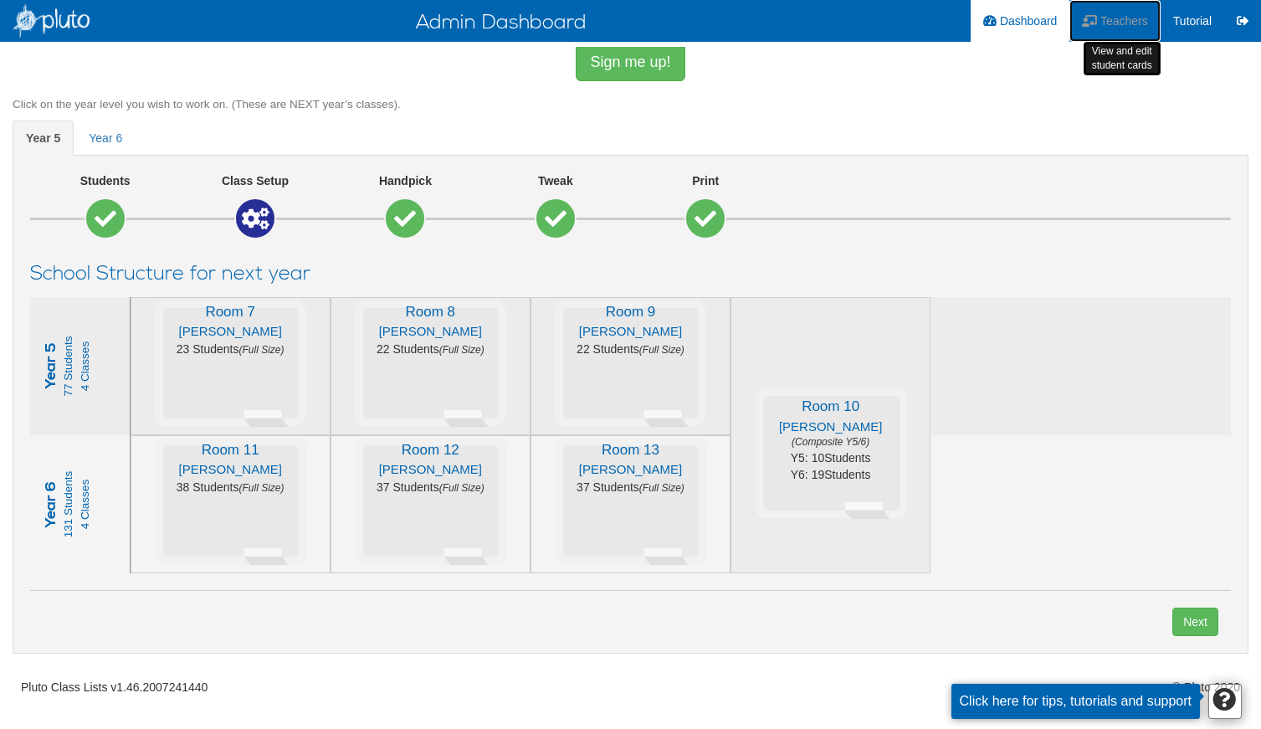
click at [1115, 17] on span "Teachers" at bounding box center [1124, 20] width 48 height 13
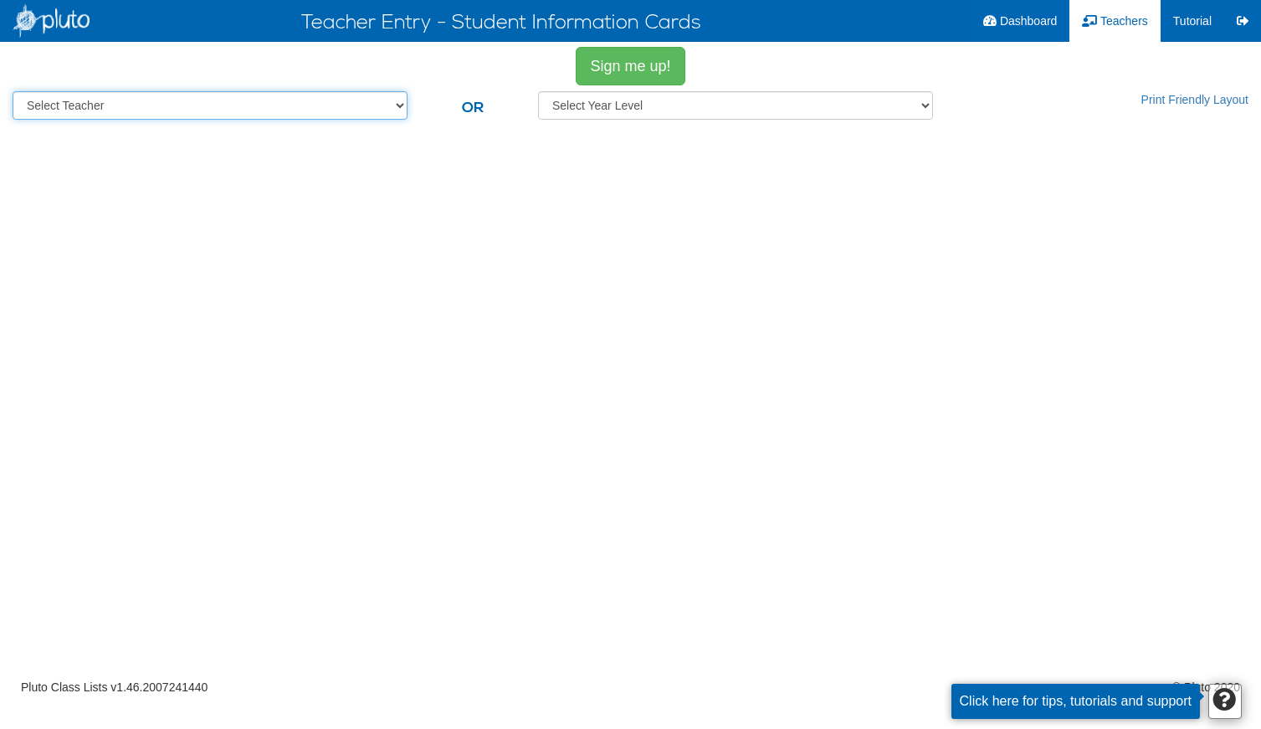
click at [399, 105] on select "Select Teacher [PERSON_NAME] DemoTeacher [PERSON_NAME] [PERSON_NAME] [PERSON_NA…" at bounding box center [210, 105] width 395 height 28
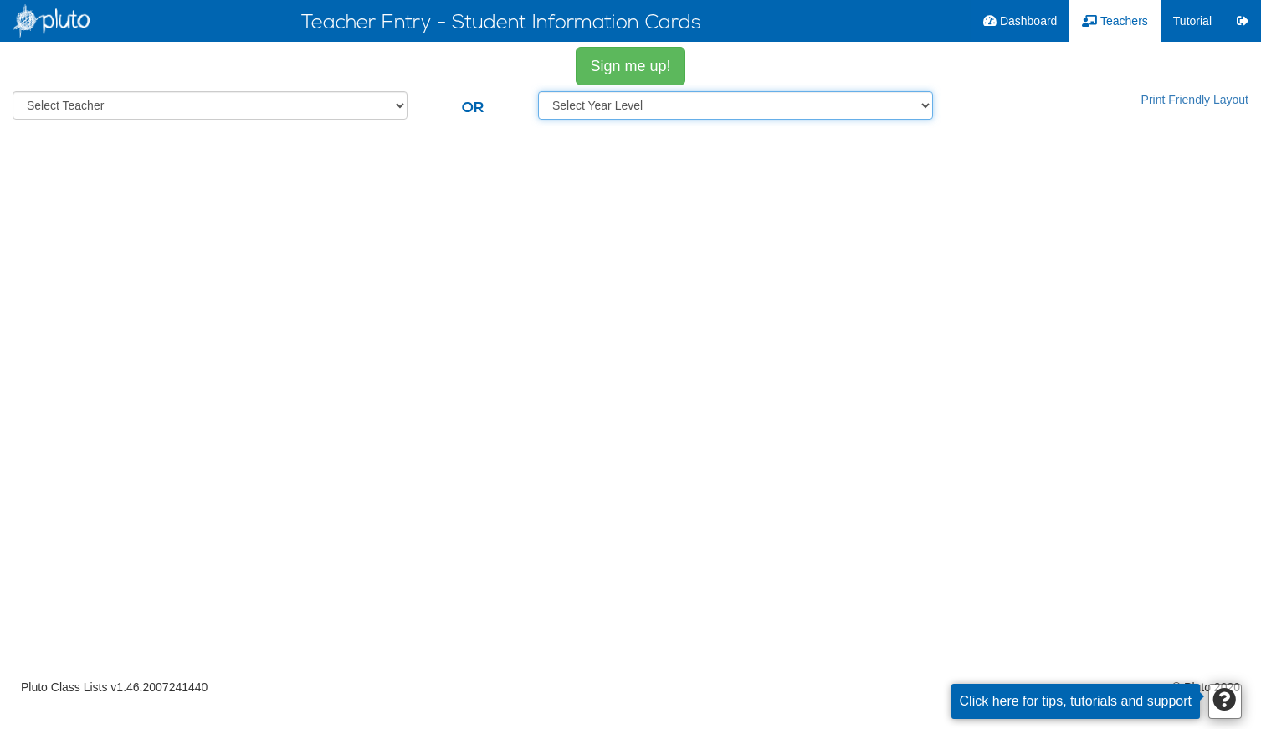
click at [919, 105] on select "Select year level 4 5 6" at bounding box center [735, 105] width 395 height 28
click at [1226, 700] on icon at bounding box center [1223, 699] width 23 height 23
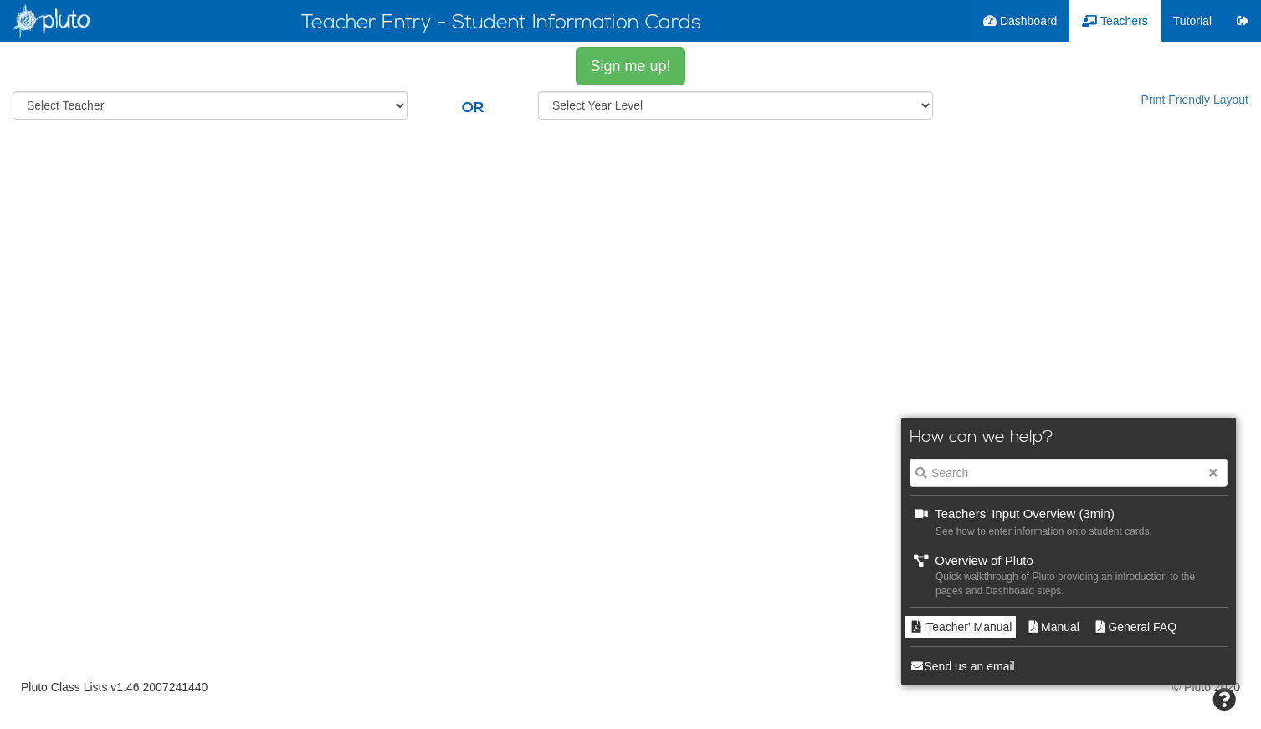
click at [962, 626] on div "'Teacher' Manual" at bounding box center [960, 627] width 110 height 22
